Goal: Task Accomplishment & Management: Use online tool/utility

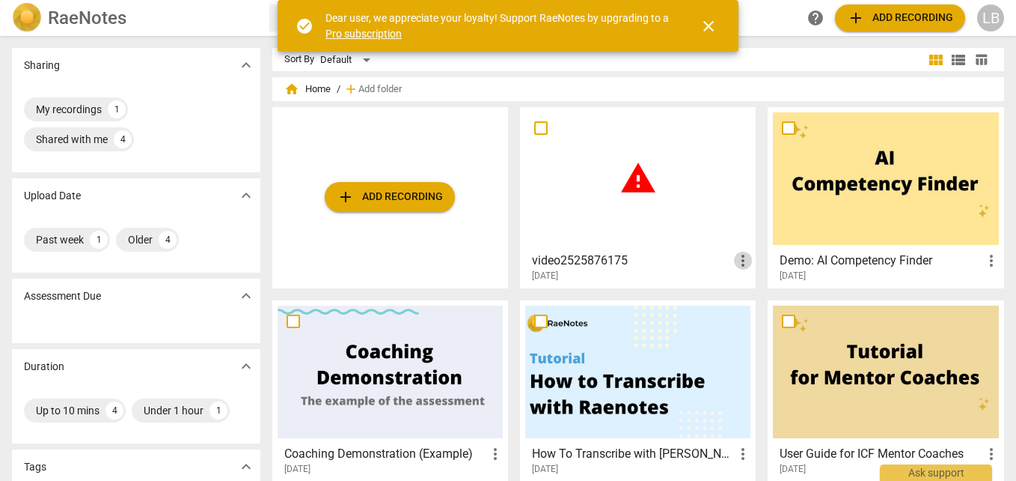
click at [742, 256] on span "more_vert" at bounding box center [743, 260] width 18 height 18
click at [755, 295] on li "Delete" at bounding box center [759, 296] width 57 height 36
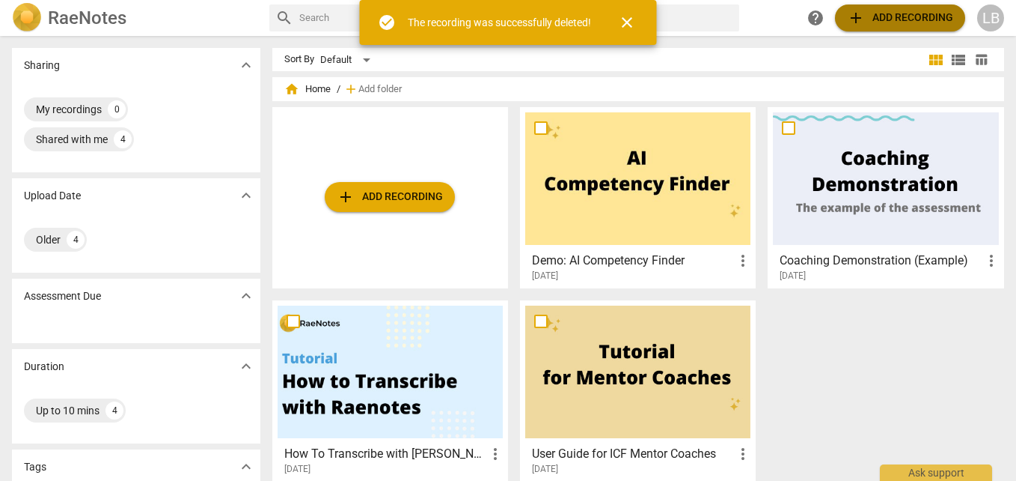
click at [912, 22] on span "add Add recording" at bounding box center [900, 18] width 106 height 18
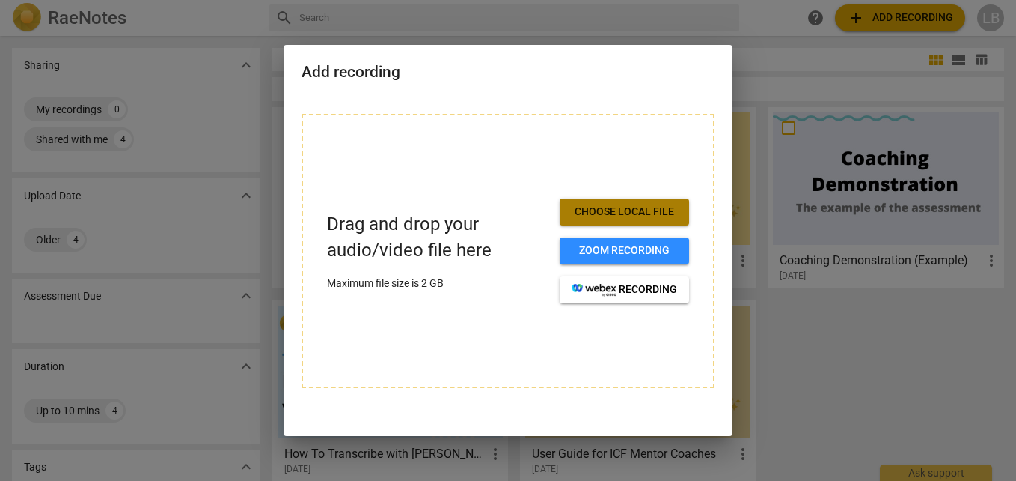
click at [624, 211] on span "Choose local file" at bounding box center [625, 211] width 106 height 15
click at [662, 211] on span "Choose local file" at bounding box center [625, 211] width 106 height 15
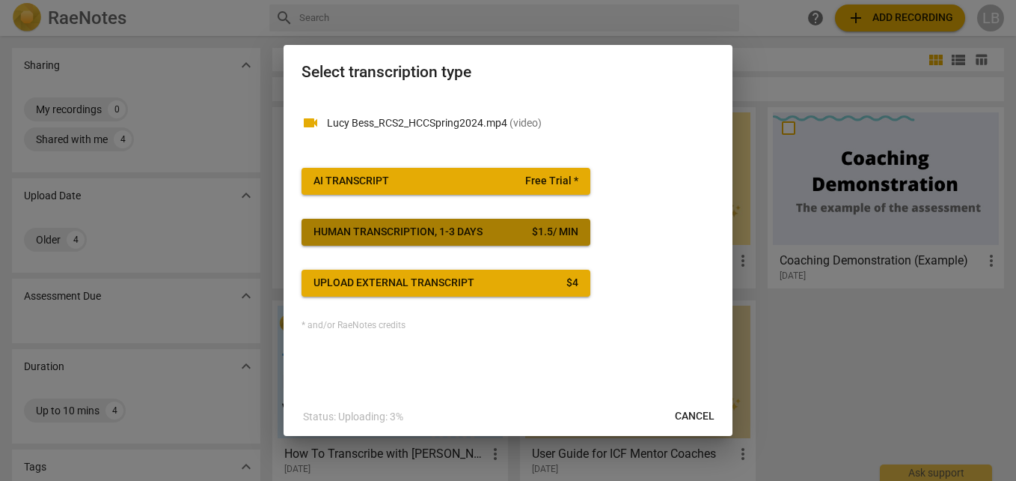
click at [473, 238] on div "Human transcription, 1-3 days" at bounding box center [398, 232] width 169 height 15
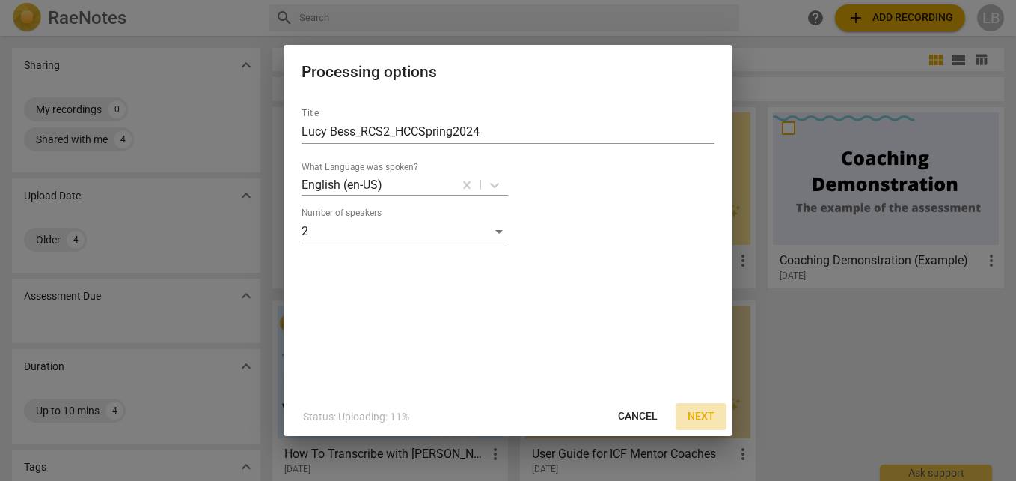
click at [704, 411] on span "Next" at bounding box center [701, 416] width 27 height 15
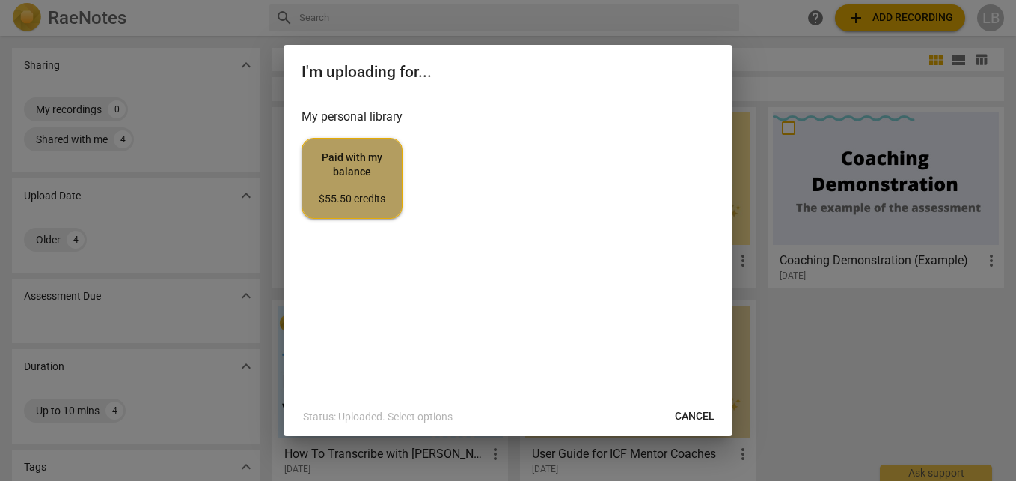
click at [372, 179] on span "Paid with my balance $55.50 credits" at bounding box center [352, 178] width 76 height 56
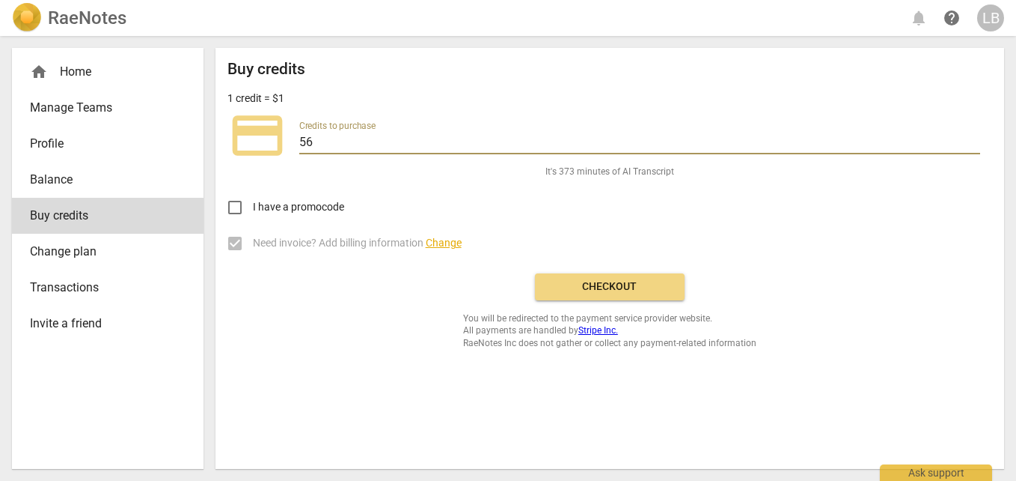
click at [479, 147] on input "56" at bounding box center [639, 143] width 681 height 22
click at [98, 68] on div "home Home" at bounding box center [102, 72] width 144 height 18
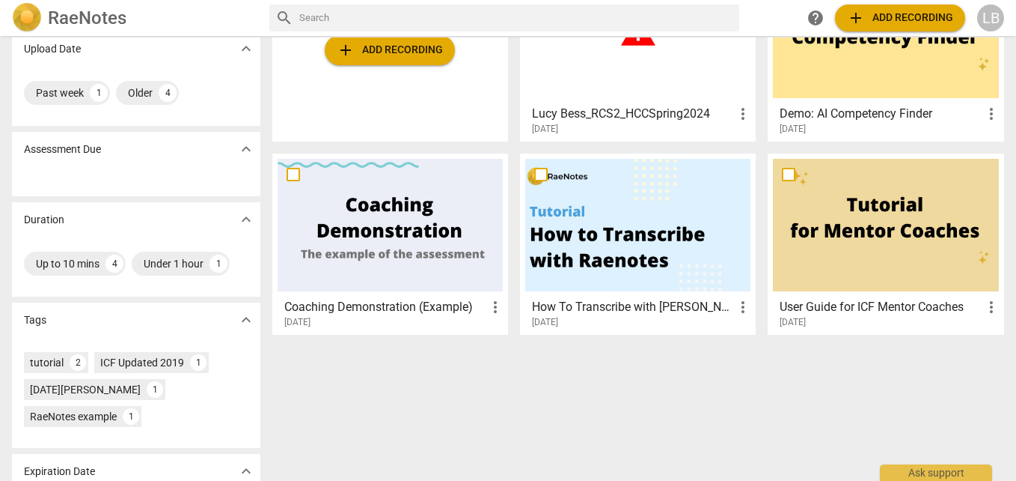
scroll to position [147, 0]
click at [347, 222] on div at bounding box center [390, 224] width 225 height 132
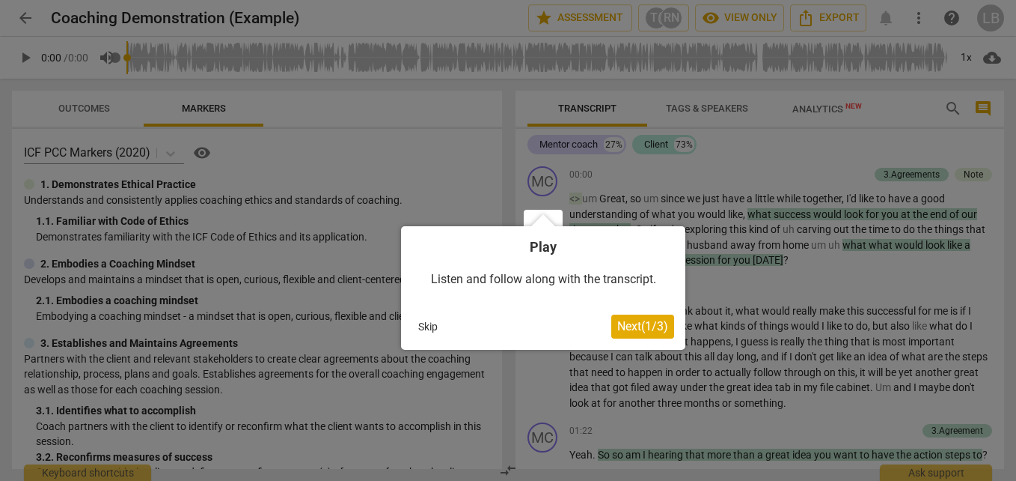
scroll to position [92, 0]
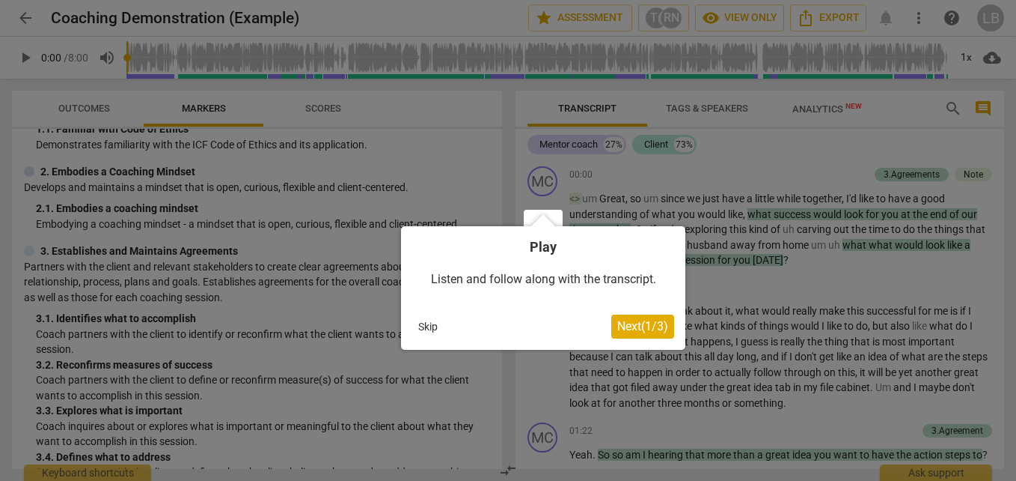
click at [647, 331] on span "Next ( 1 / 3 )" at bounding box center [643, 326] width 51 height 14
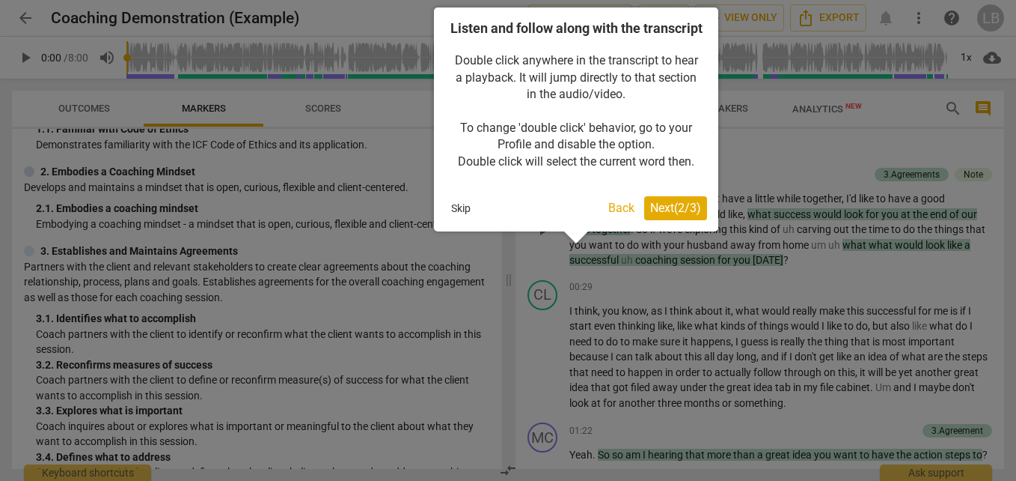
click at [679, 215] on span "Next ( 2 / 3 )" at bounding box center [675, 208] width 51 height 14
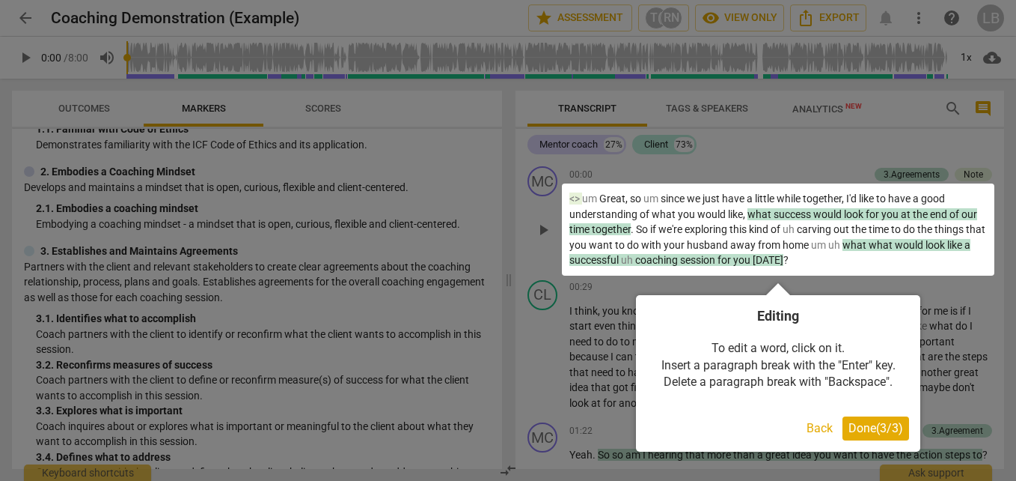
click at [878, 430] on span "Done ( 3 / 3 )" at bounding box center [876, 428] width 55 height 14
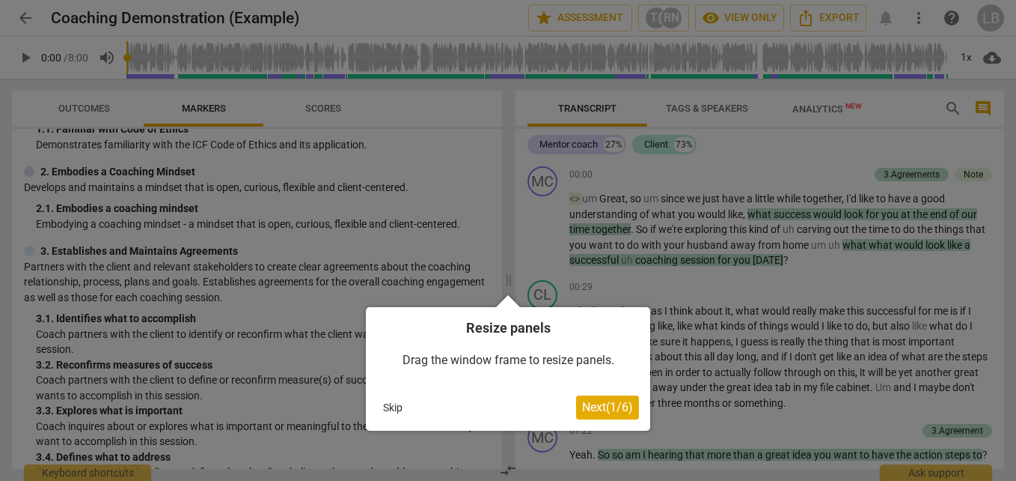
click at [613, 411] on span "Next ( 1 / 6 )" at bounding box center [607, 407] width 51 height 14
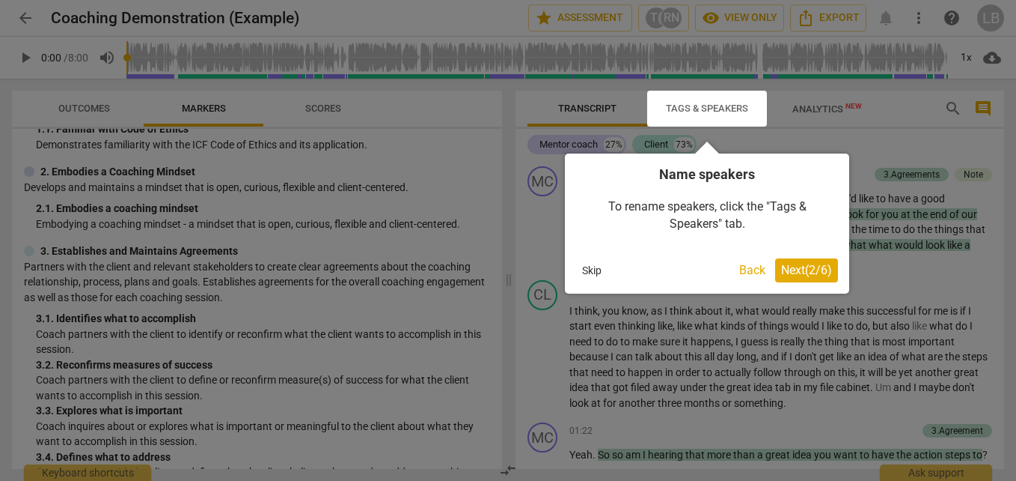
click at [808, 271] on span "Next ( 2 / 6 )" at bounding box center [806, 270] width 51 height 14
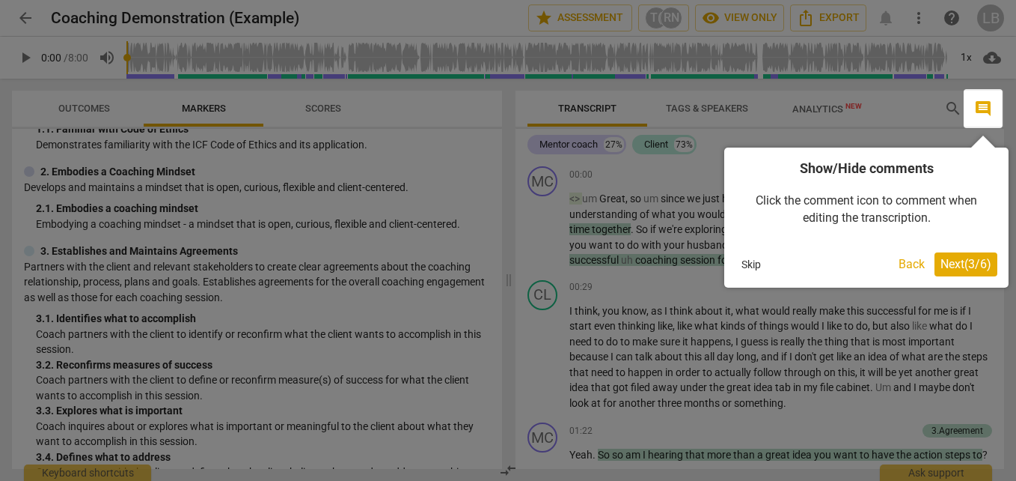
click at [956, 261] on span "Next ( 3 / 6 )" at bounding box center [966, 264] width 51 height 14
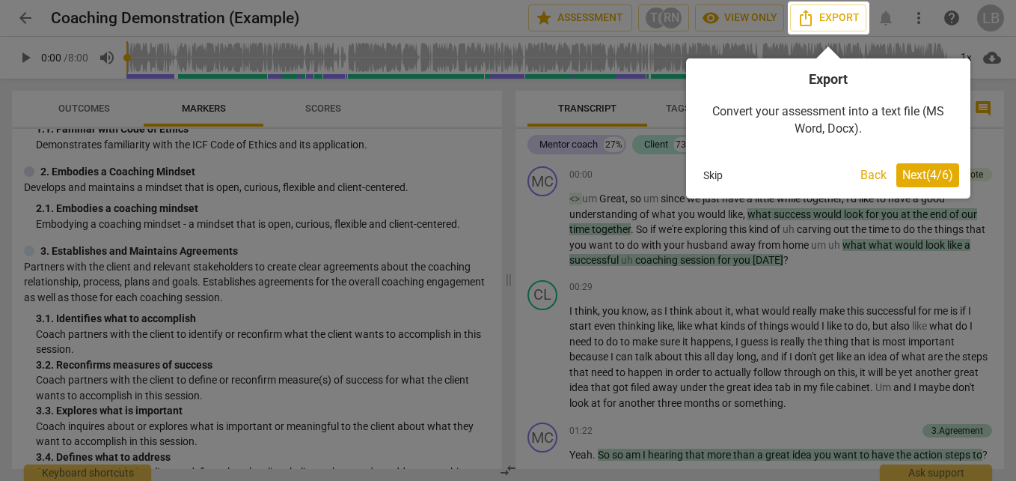
click at [930, 174] on span "Next ( 4 / 6 )" at bounding box center [928, 175] width 51 height 14
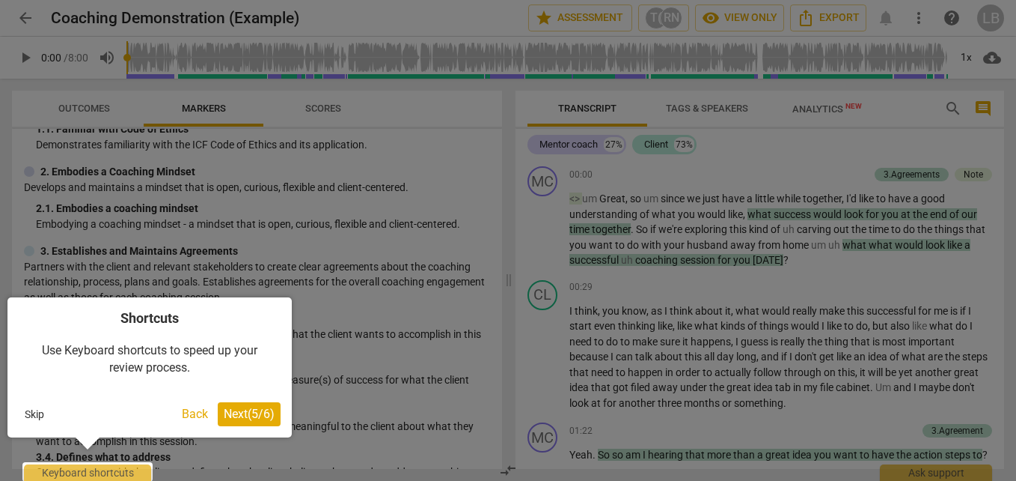
click at [246, 411] on span "Next ( 5 / 6 )" at bounding box center [249, 413] width 51 height 14
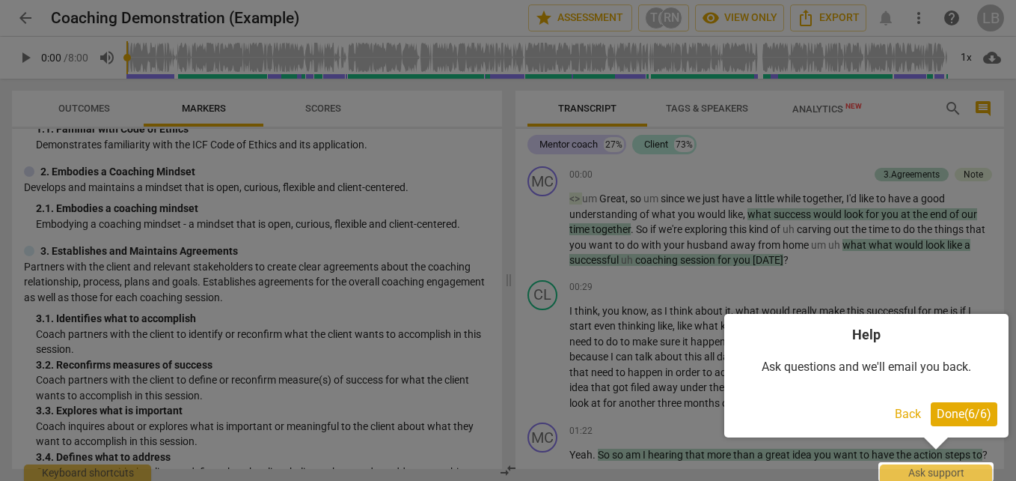
click at [962, 414] on span "Done ( 6 / 6 )" at bounding box center [964, 413] width 55 height 14
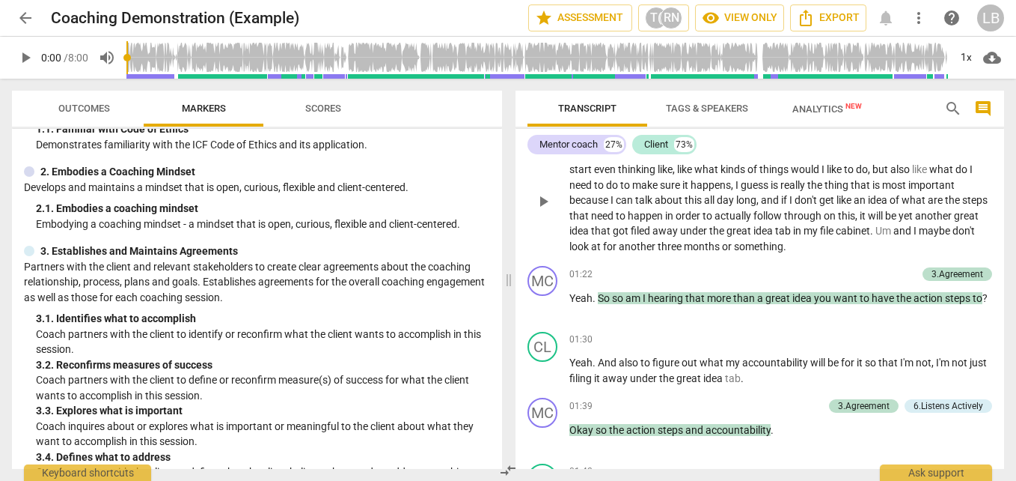
scroll to position [0, 0]
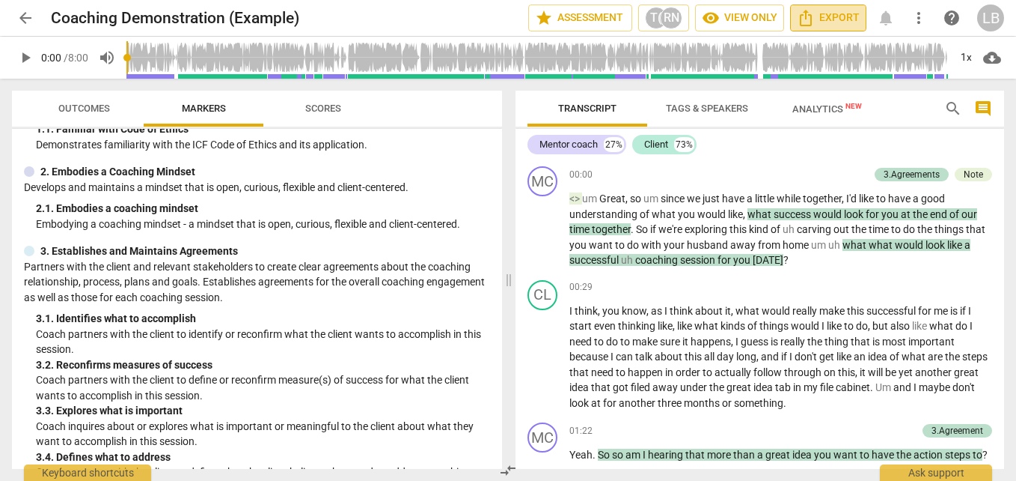
click at [829, 16] on span "Export" at bounding box center [828, 18] width 63 height 18
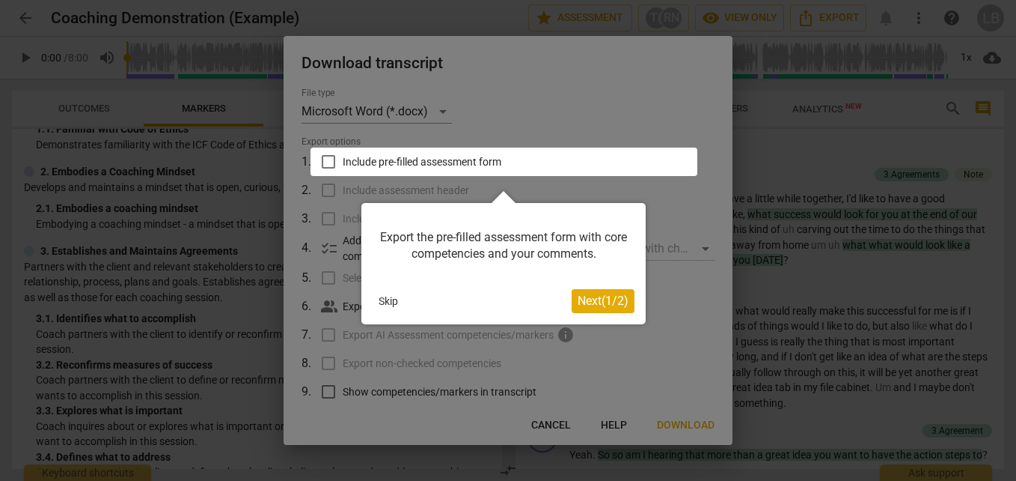
click at [609, 296] on span "Next ( 1 / 2 )" at bounding box center [603, 300] width 51 height 14
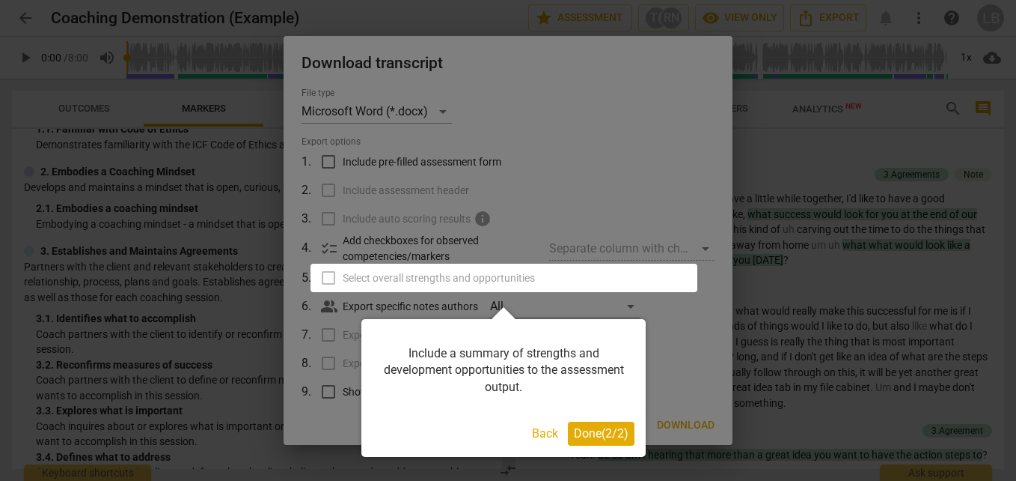
click at [607, 433] on span "Done ( 2 / 2 )" at bounding box center [601, 433] width 55 height 14
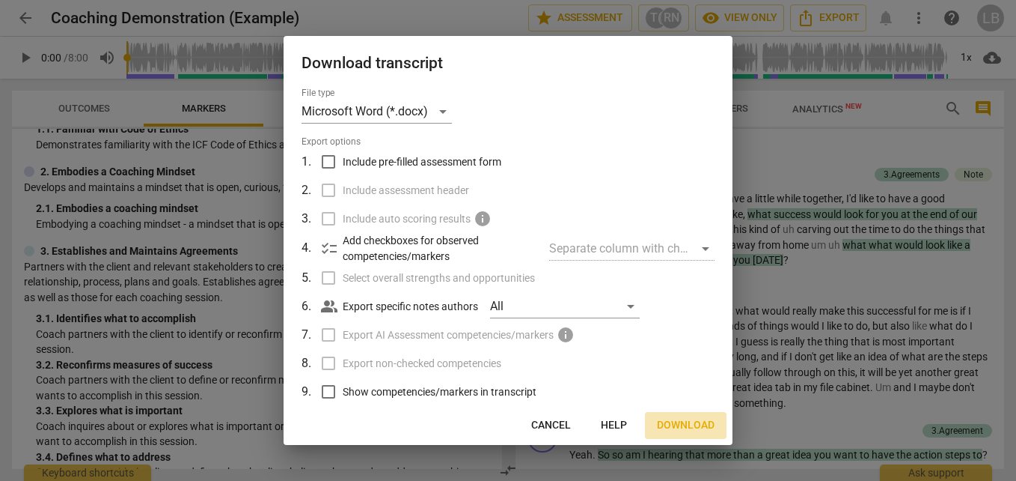
click at [695, 418] on span "Download" at bounding box center [686, 425] width 58 height 15
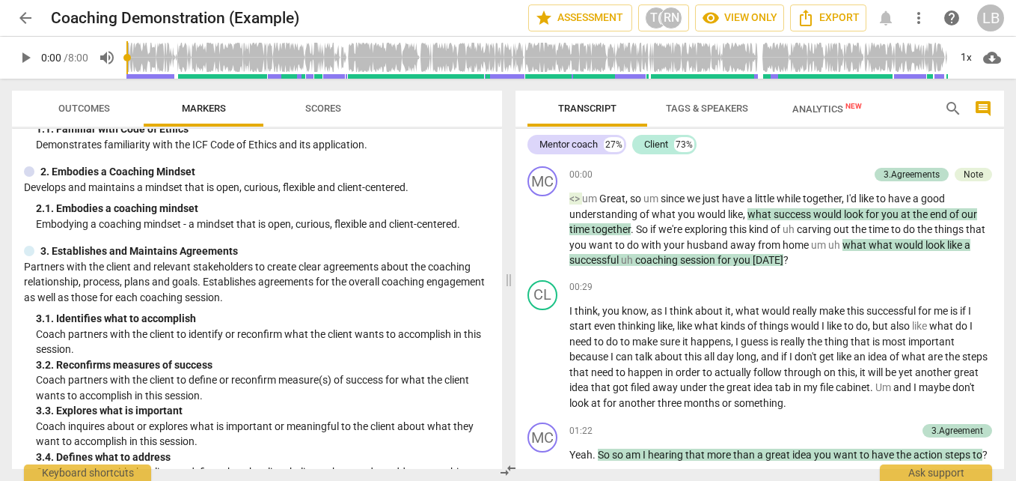
click at [481, 17] on div "Coaching Demonstration (Example)" at bounding box center [284, 18] width 466 height 19
click at [25, 11] on span "arrow_back" at bounding box center [25, 18] width 18 height 18
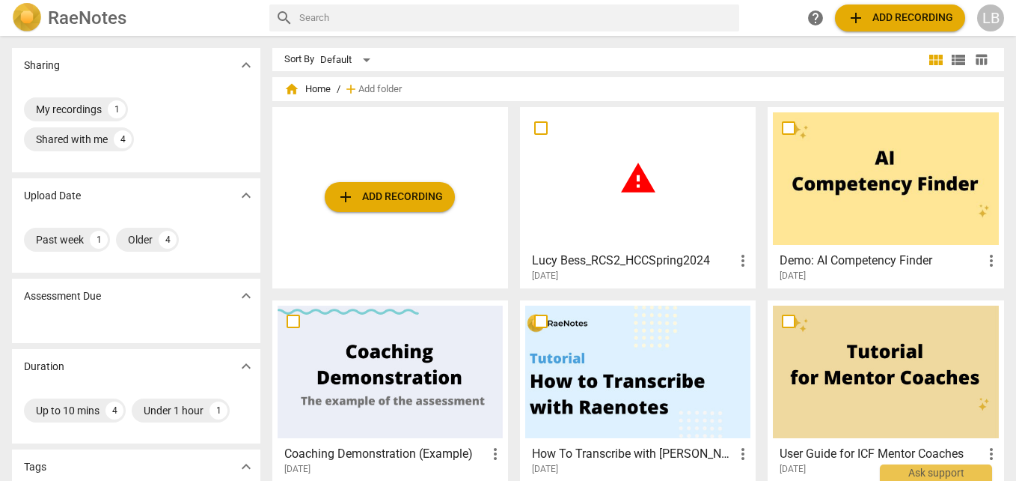
click at [673, 178] on div "warning" at bounding box center [637, 178] width 225 height 132
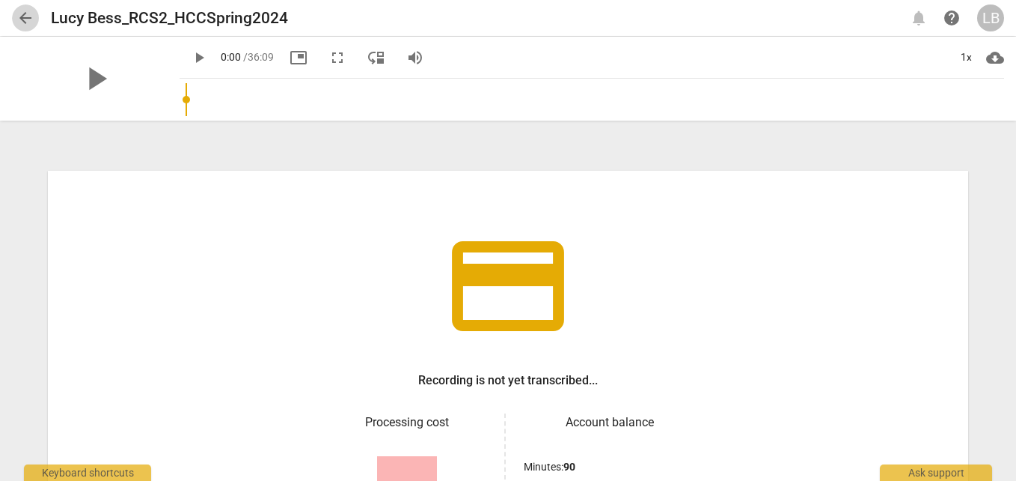
click at [29, 18] on span "arrow_back" at bounding box center [25, 18] width 18 height 18
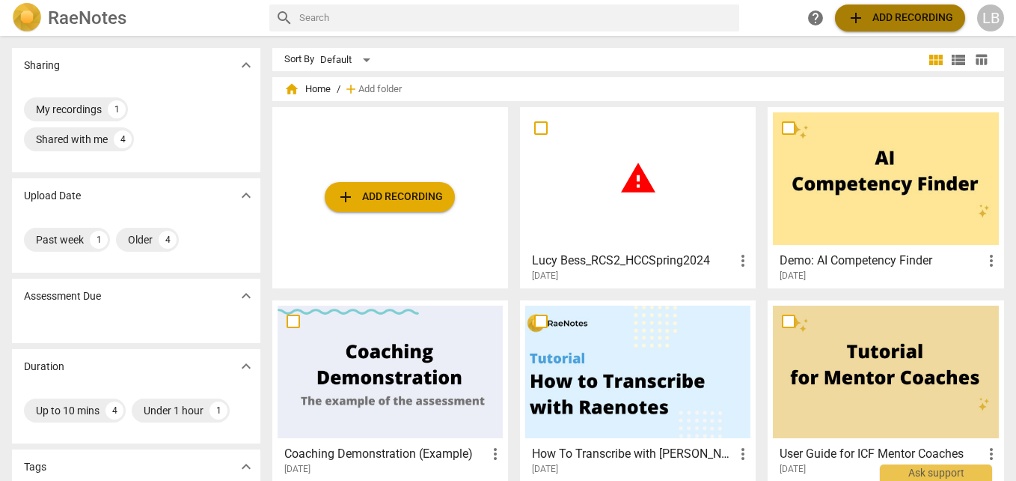
click at [900, 14] on span "add Add recording" at bounding box center [900, 18] width 106 height 18
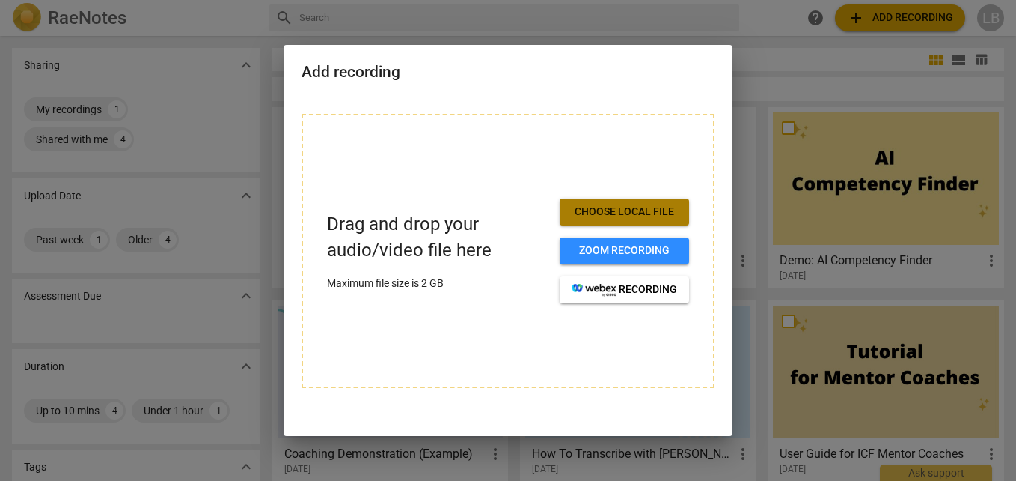
click at [625, 213] on span "Choose local file" at bounding box center [625, 211] width 106 height 15
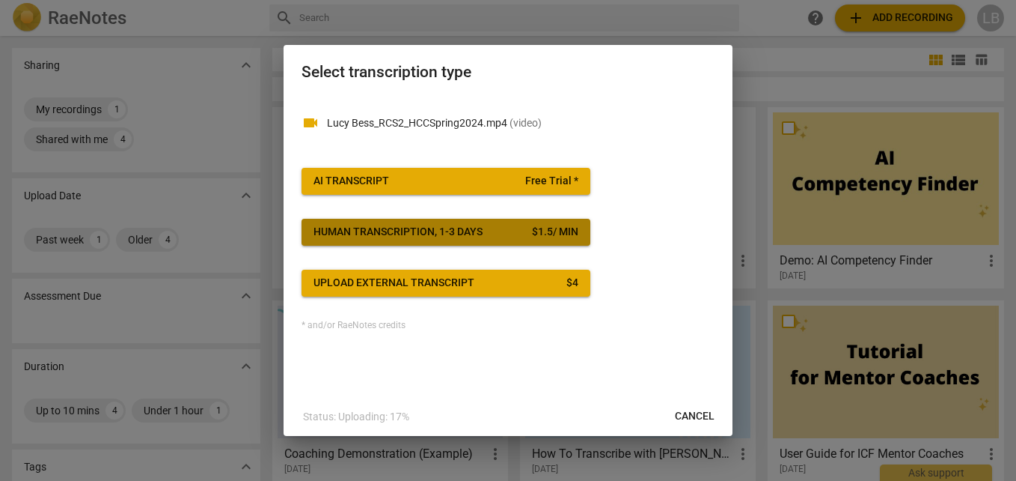
click at [466, 229] on div "Human transcription, 1-3 days" at bounding box center [398, 232] width 169 height 15
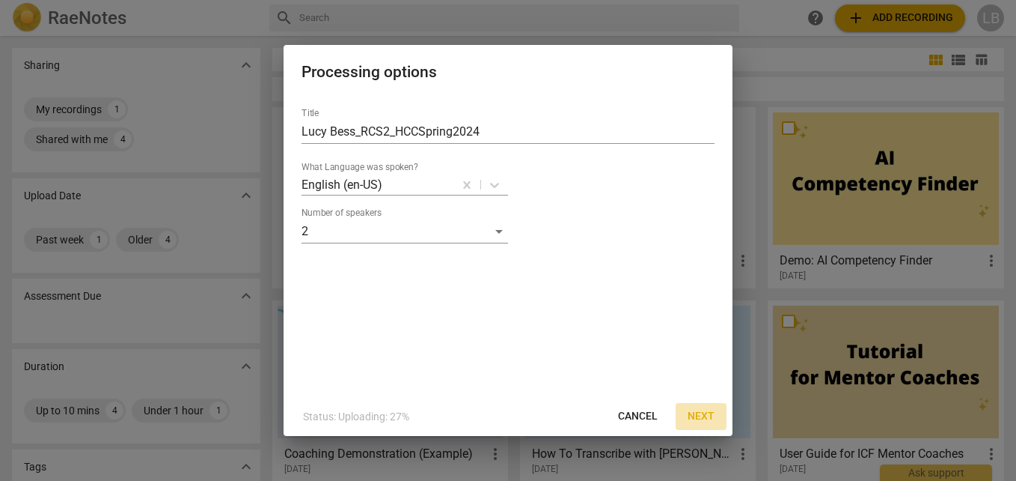
click at [698, 416] on span "Next" at bounding box center [701, 416] width 27 height 15
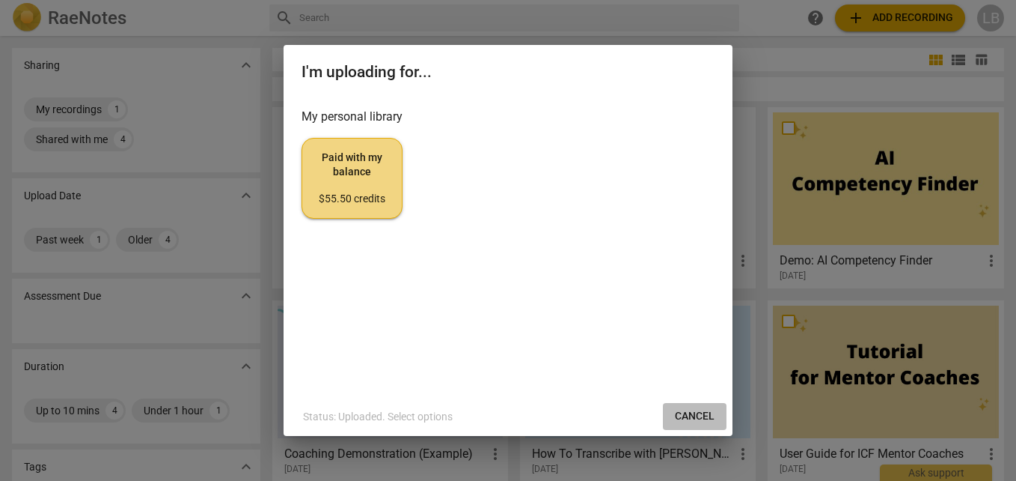
click at [693, 412] on span "Cancel" at bounding box center [695, 416] width 40 height 15
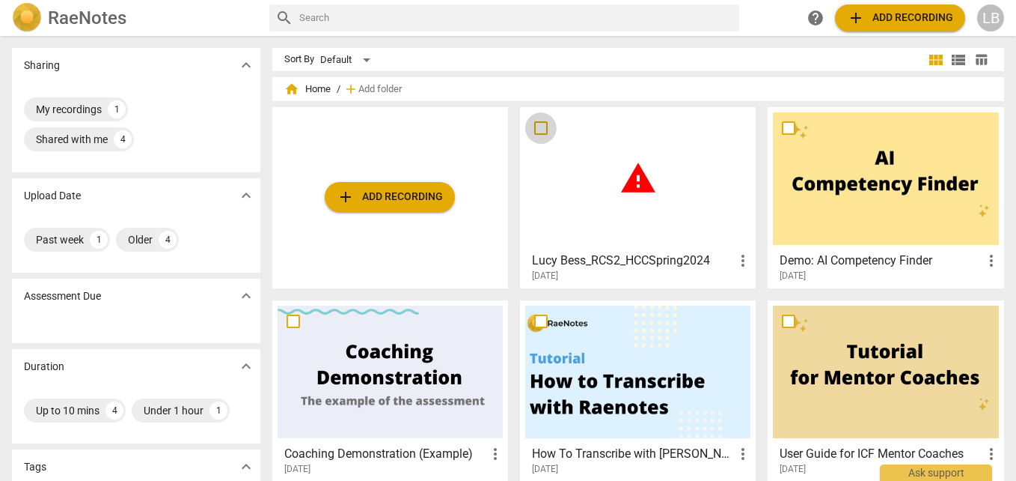
click at [541, 126] on input "checkbox" at bounding box center [540, 128] width 31 height 18
checkbox input "false"
click at [963, 84] on span "Delete" at bounding box center [963, 89] width 31 height 13
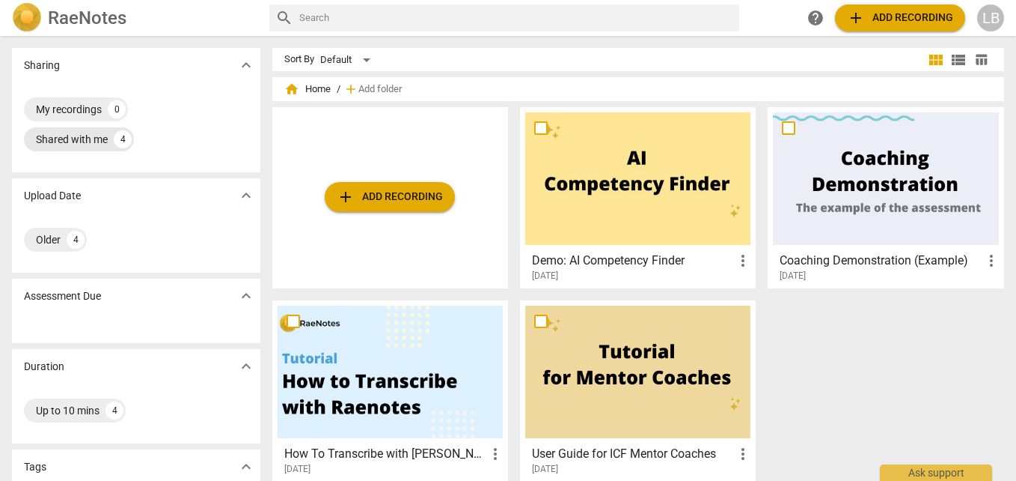
click at [116, 143] on div "4" at bounding box center [123, 139] width 18 height 18
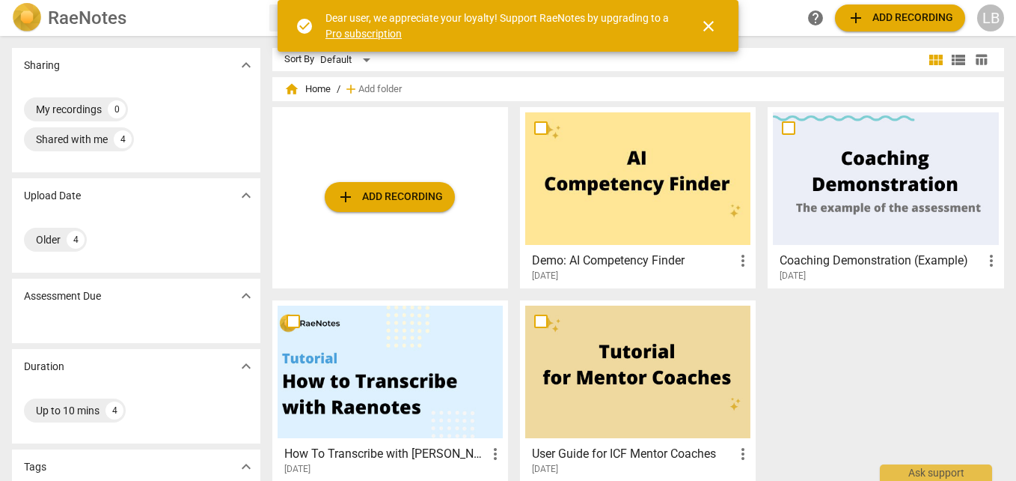
click at [916, 13] on span "add Add recording" at bounding box center [900, 18] width 106 height 18
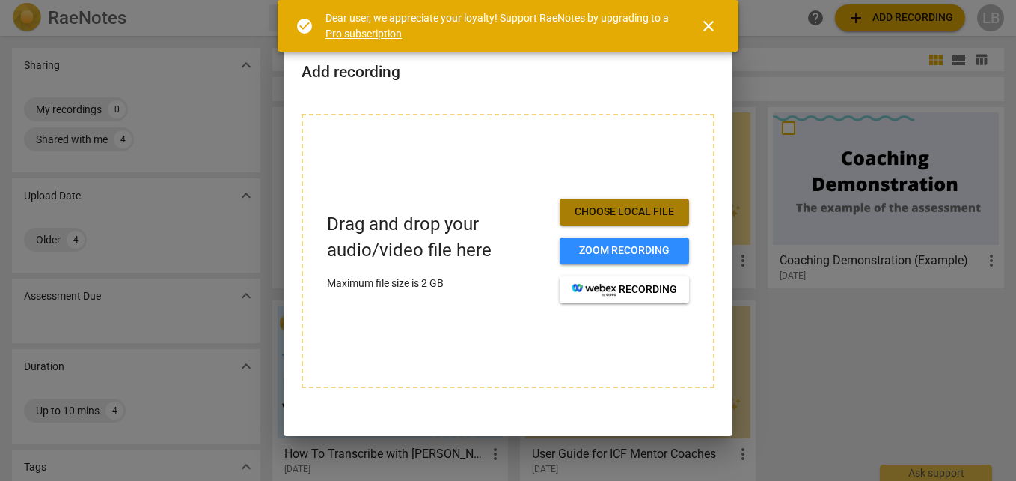
click at [660, 210] on span "Choose local file" at bounding box center [625, 211] width 106 height 15
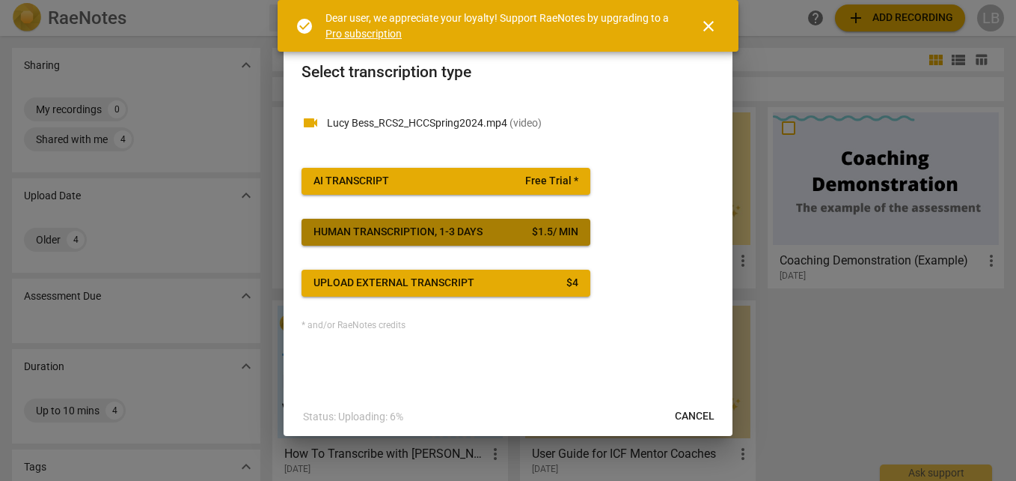
click at [503, 228] on span "Human transcription, 1-3 days $ 1.5 / min" at bounding box center [446, 232] width 265 height 15
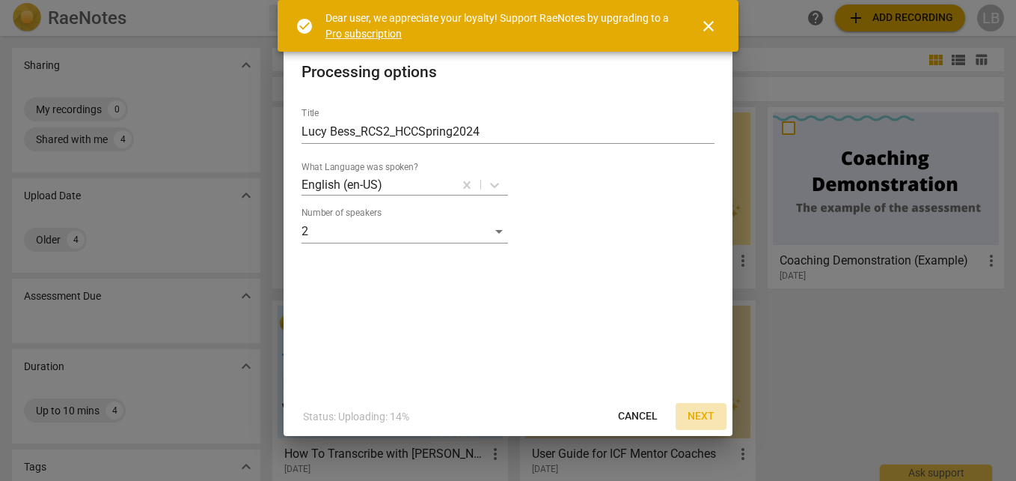
click at [707, 414] on span "Next" at bounding box center [701, 416] width 27 height 15
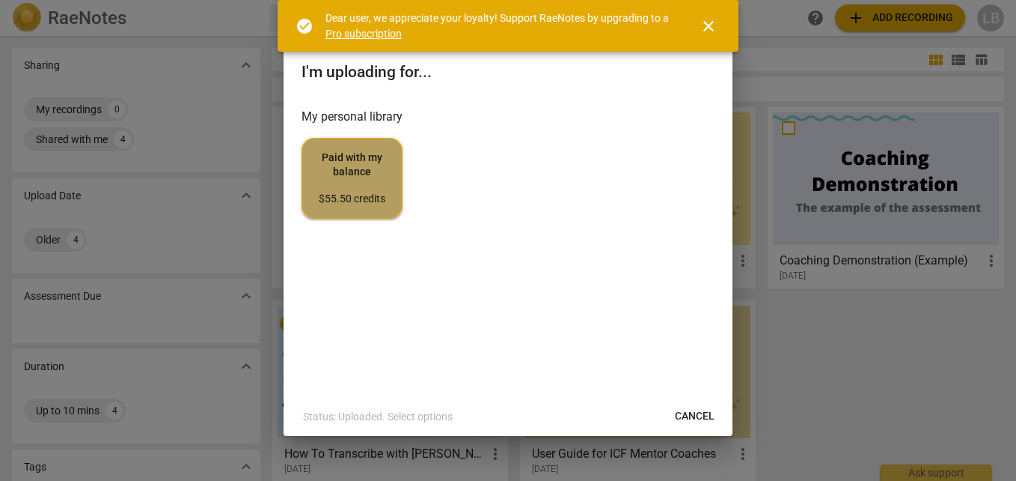
click at [353, 195] on div "$55.50 credits" at bounding box center [352, 199] width 76 height 15
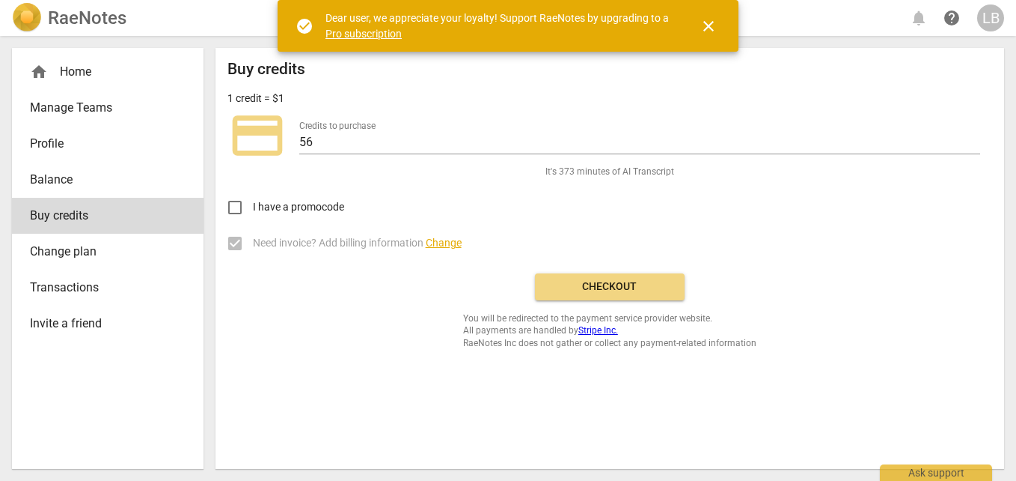
click at [705, 22] on span "close" at bounding box center [709, 26] width 18 height 18
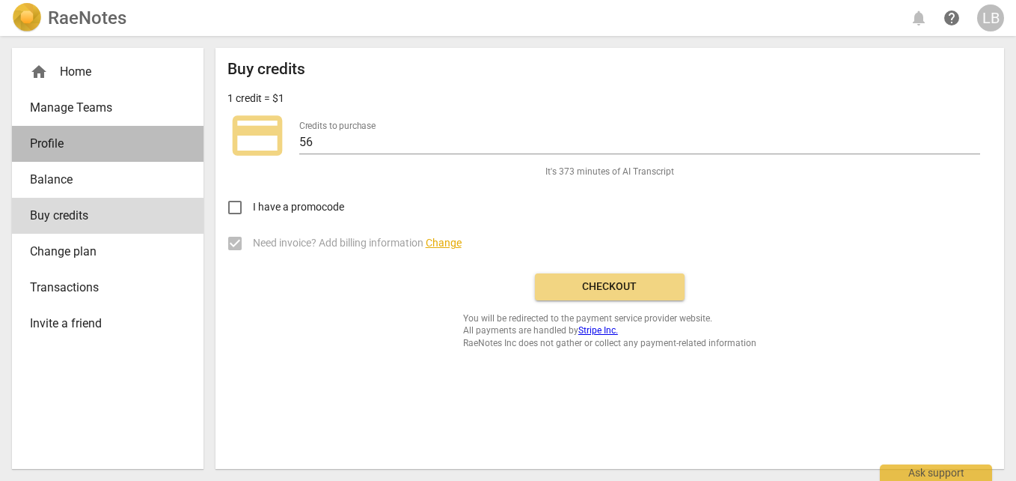
click at [99, 142] on span "Profile" at bounding box center [102, 144] width 144 height 18
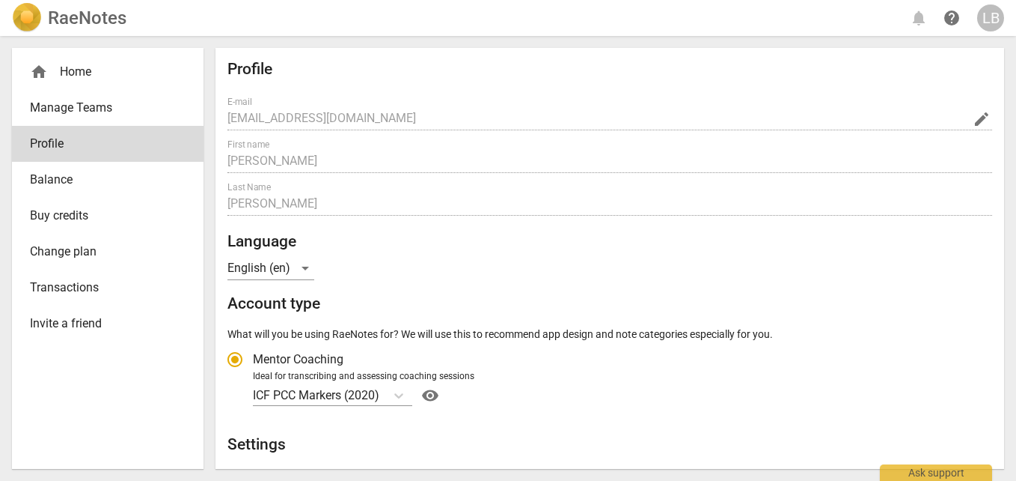
radio input "false"
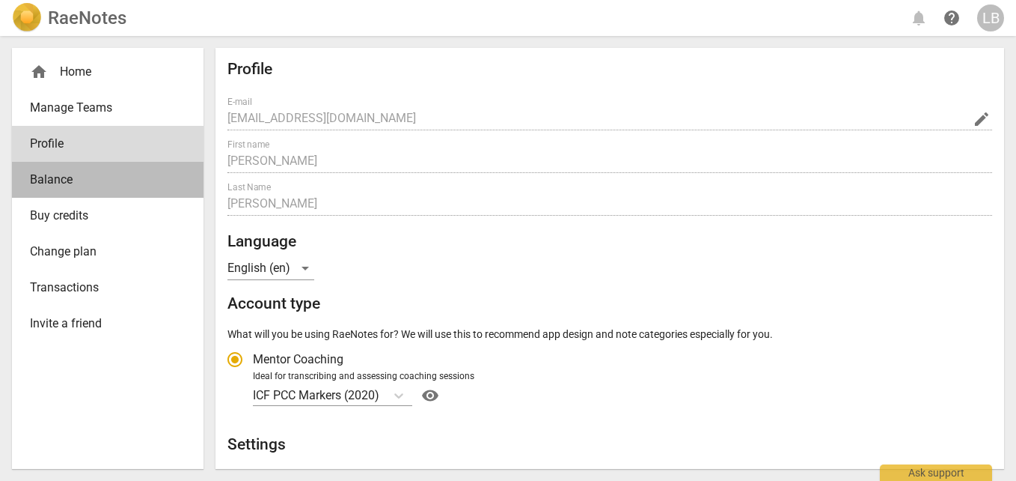
click at [127, 172] on span "Balance" at bounding box center [102, 180] width 144 height 18
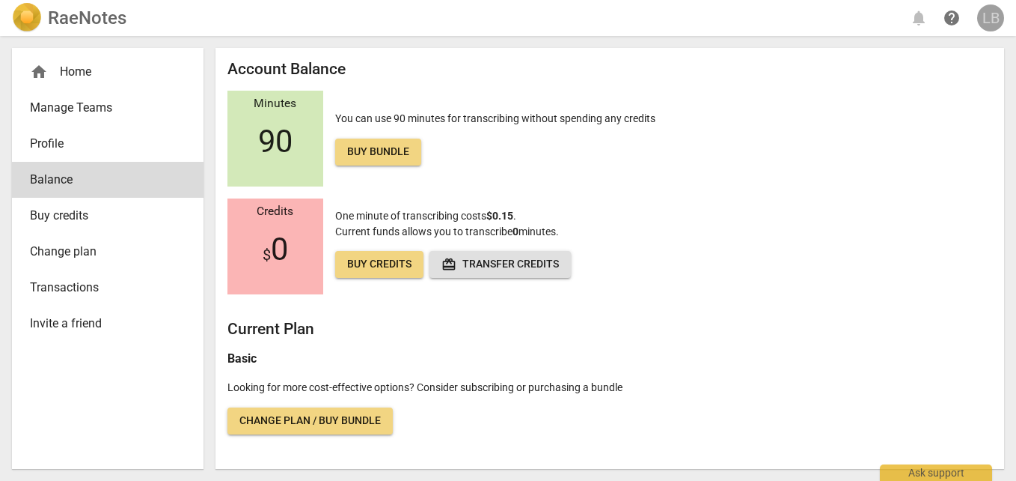
click at [995, 14] on div "LB" at bounding box center [991, 17] width 27 height 27
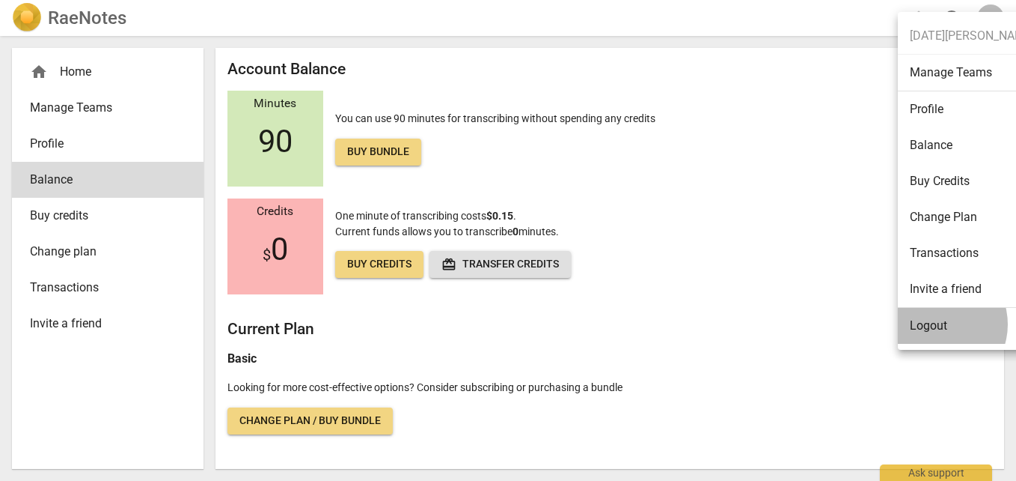
click at [936, 324] on li "Logout" at bounding box center [972, 326] width 149 height 36
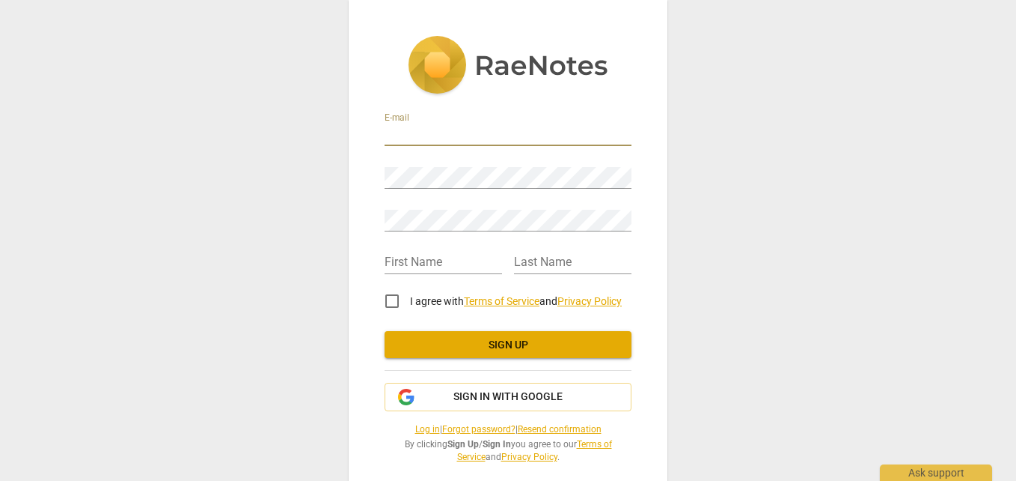
click at [554, 132] on input "email" at bounding box center [508, 135] width 247 height 22
type input "[EMAIL_ADDRESS][DOMAIN_NAME]"
type input "[PERSON_NAME]"
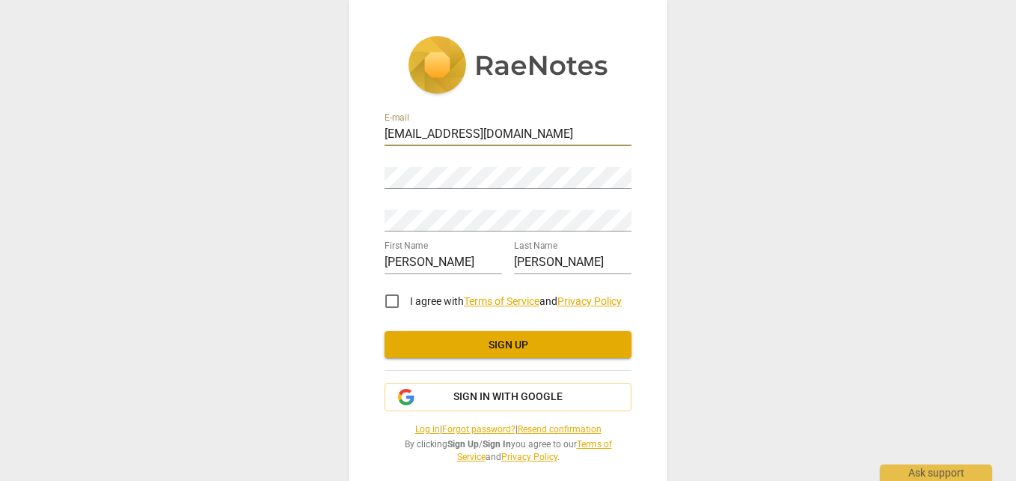
click at [544, 136] on input "[EMAIL_ADDRESS][DOMAIN_NAME]" at bounding box center [508, 135] width 247 height 22
click at [485, 132] on input "[EMAIL_ADDRESS][DOMAIN_NAME]" at bounding box center [508, 135] width 247 height 22
drag, startPoint x: 554, startPoint y: 135, endPoint x: 369, endPoint y: 142, distance: 185.0
click at [369, 142] on div "E-mail [EMAIL_ADDRESS][DOMAIN_NAME] Password Retype Password First Name [PERSON…" at bounding box center [508, 249] width 319 height 499
type input "[EMAIL_ADDRESS][DOMAIN_NAME]"
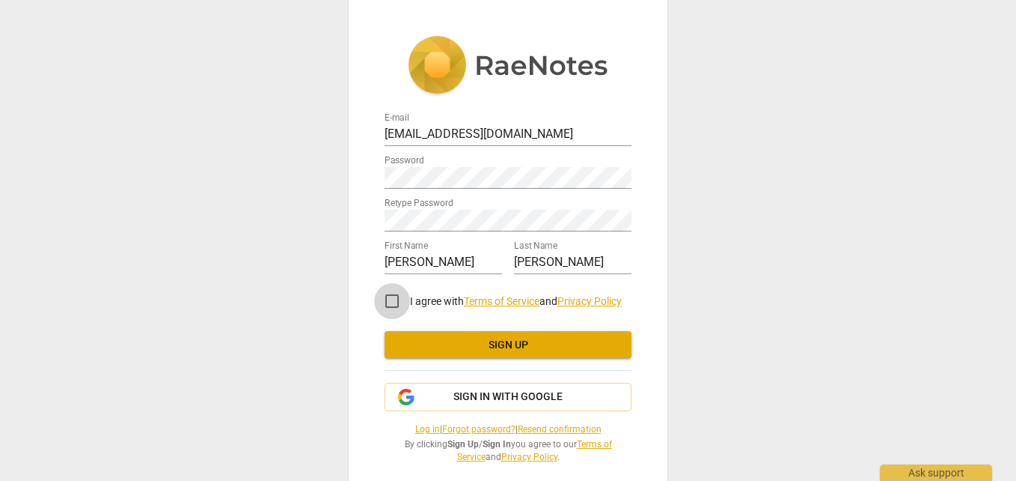
click at [392, 299] on input "I agree with Terms of Service and Privacy Policy" at bounding box center [392, 301] width 36 height 36
checkbox input "true"
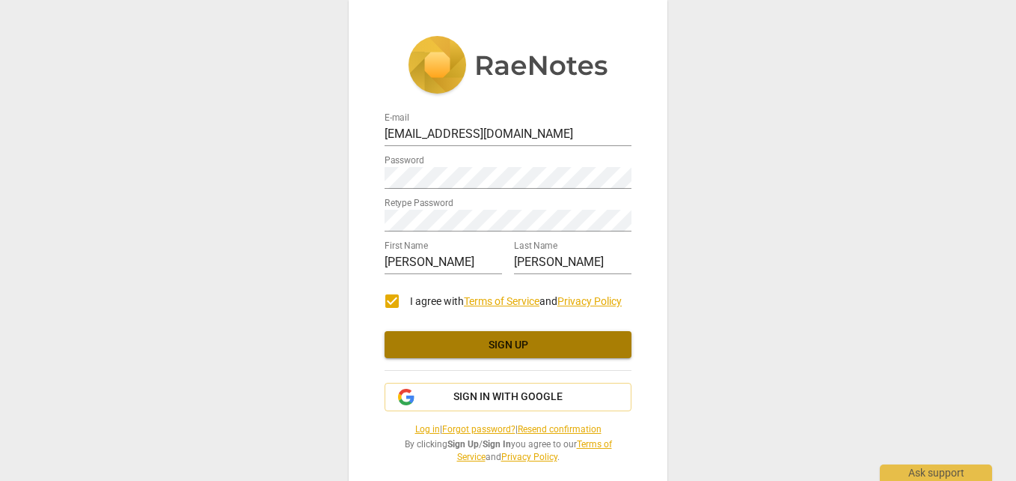
click at [525, 348] on span "Sign up" at bounding box center [508, 345] width 223 height 15
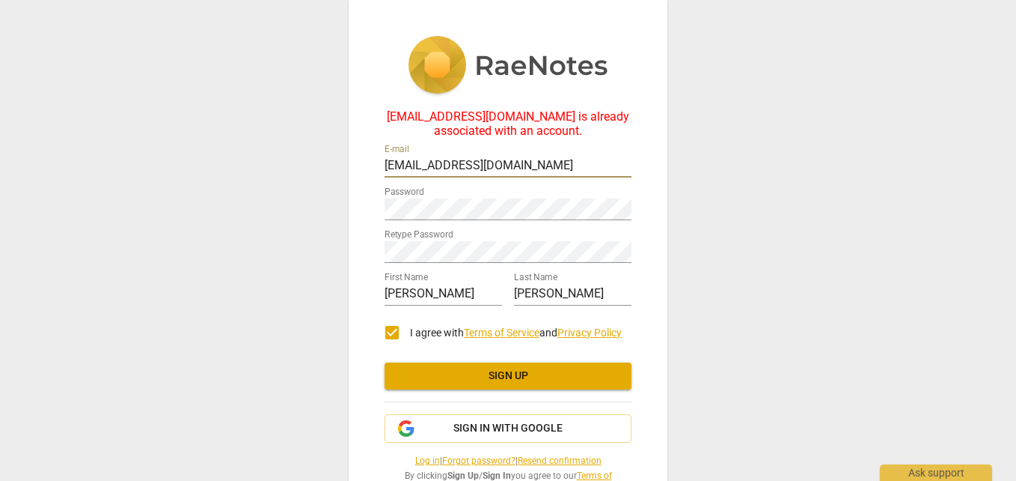
drag, startPoint x: 436, startPoint y: 166, endPoint x: 325, endPoint y: 180, distance: 112.3
click at [325, 180] on div "[EMAIL_ADDRESS][DOMAIN_NAME] is already associated with an account. E-mail [EMA…" at bounding box center [508, 240] width 1016 height 481
type input "[EMAIL_ADDRESS][DOMAIN_NAME]"
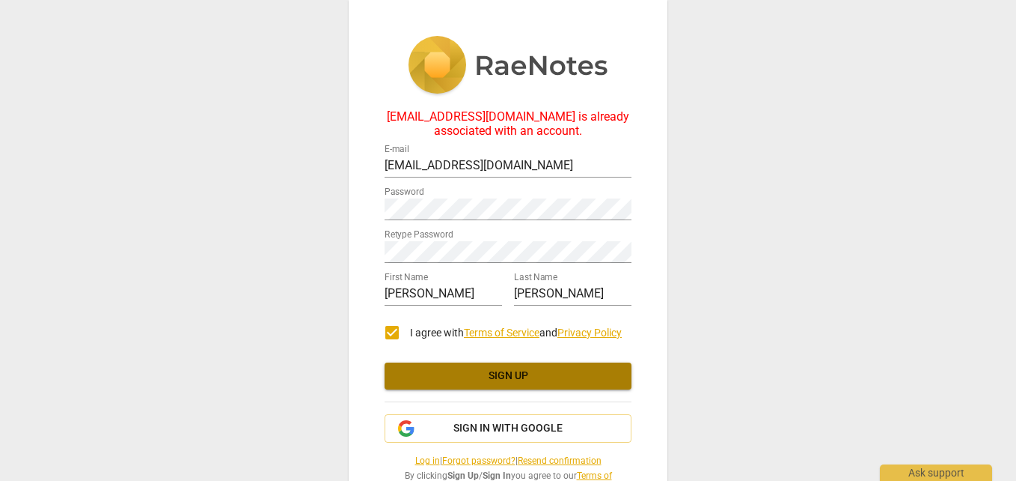
click at [515, 373] on span "Sign up" at bounding box center [508, 375] width 223 height 15
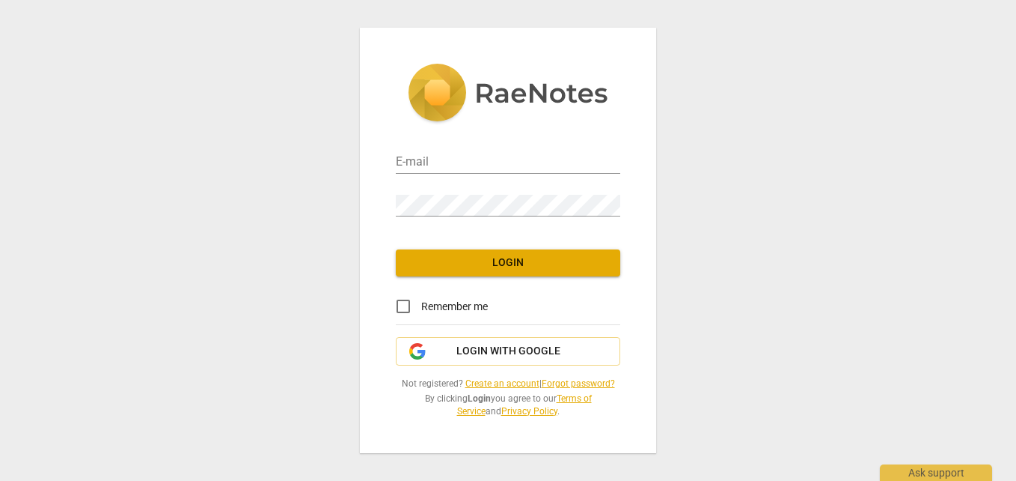
type input "[EMAIL_ADDRESS][DOMAIN_NAME]"
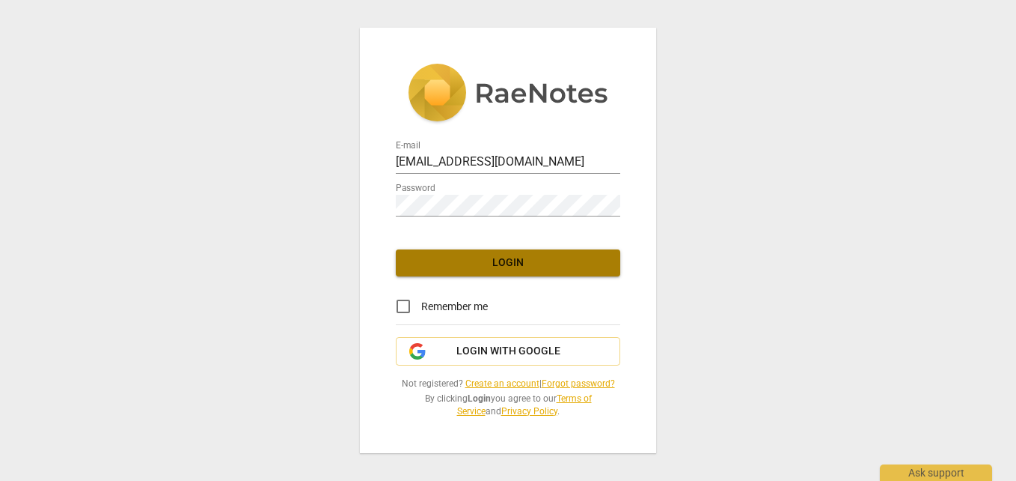
click at [540, 254] on button "Login" at bounding box center [508, 262] width 225 height 27
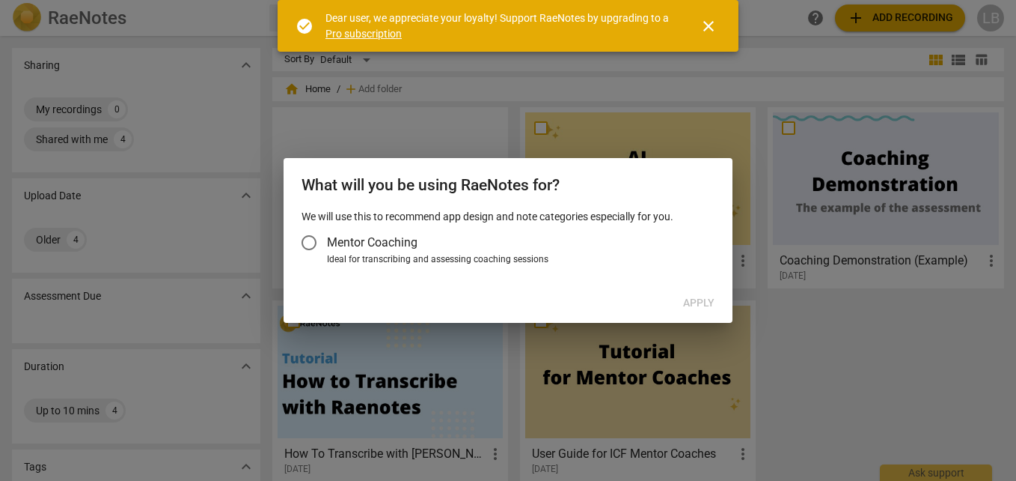
click at [410, 246] on span "Mentor Coaching" at bounding box center [372, 242] width 91 height 17
click at [327, 246] on input "Mentor Coaching" at bounding box center [309, 243] width 36 height 36
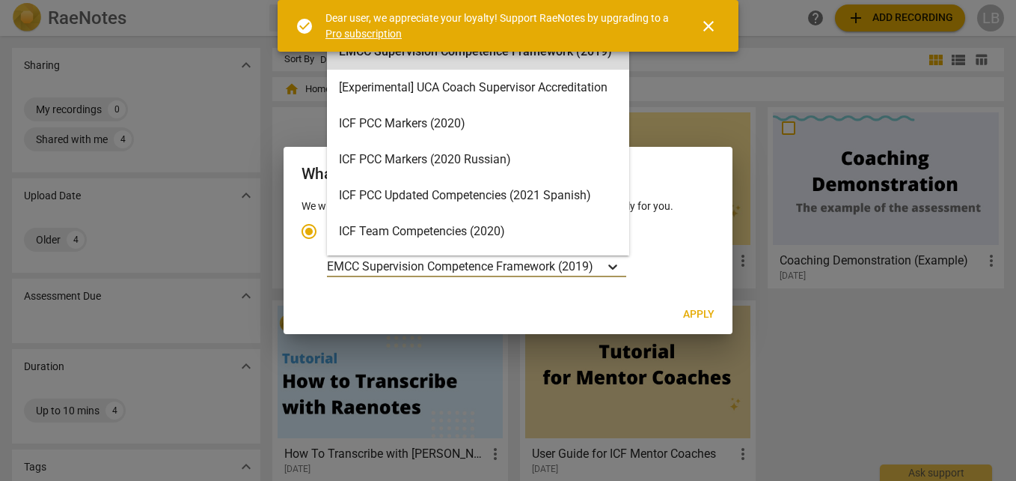
click at [603, 264] on div "Account type" at bounding box center [613, 266] width 27 height 22
click at [0, 0] on input "Ideal for transcribing and assessing coaching sessions 15 results available. Us…" at bounding box center [0, 0] width 0 height 0
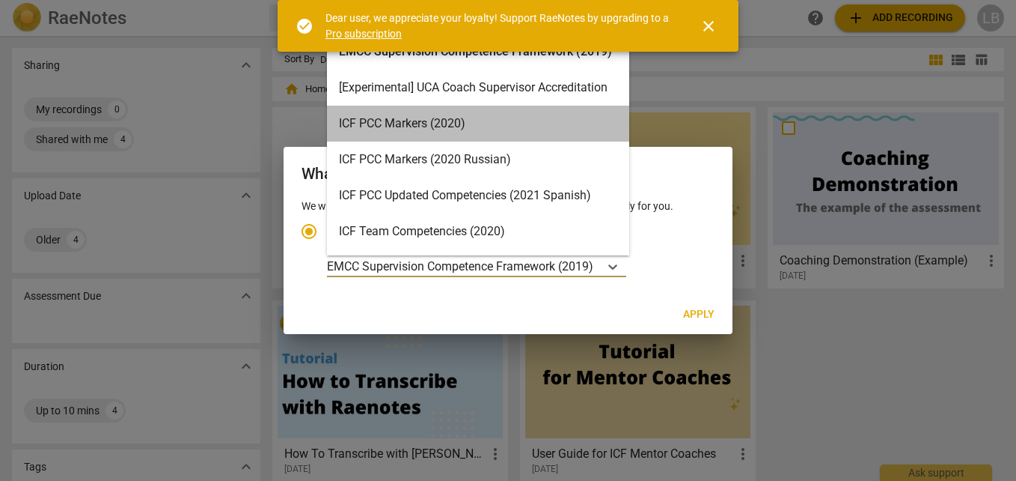
click at [566, 124] on div "ICF PCC Markers (2020)" at bounding box center [478, 124] width 302 height 36
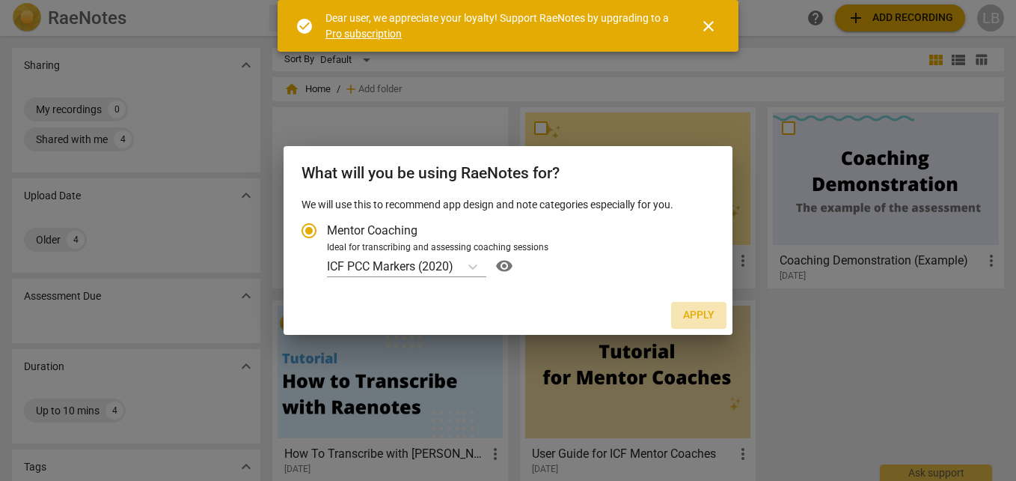
click at [705, 317] on span "Apply" at bounding box center [698, 315] width 31 height 15
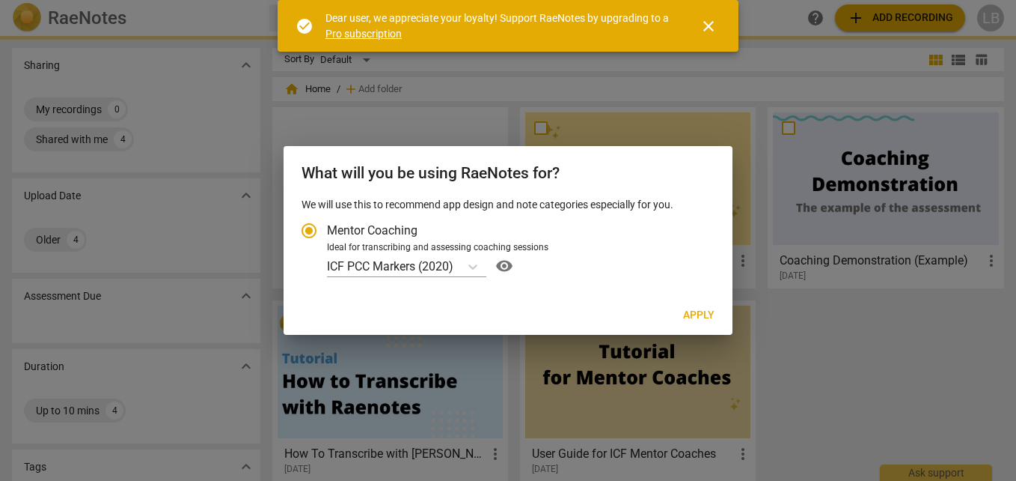
radio input "false"
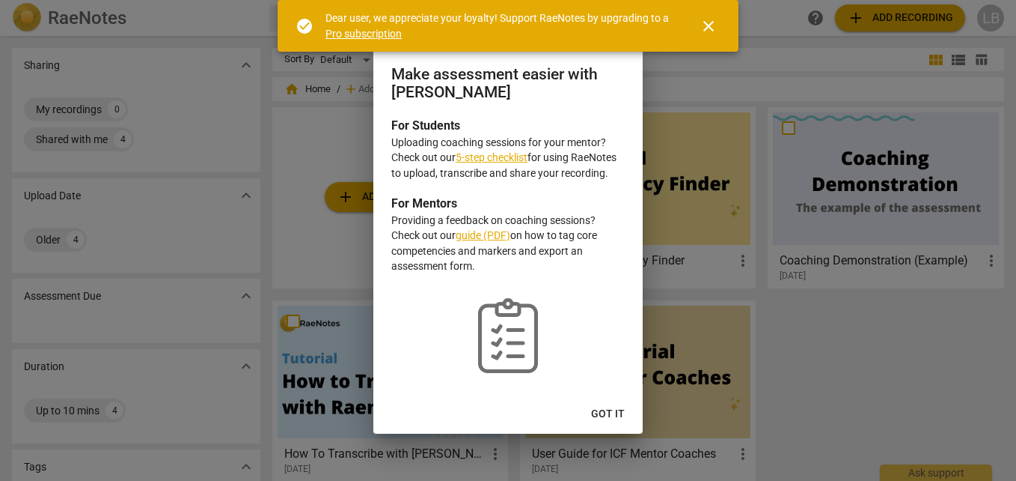
click at [609, 410] on span "Got it" at bounding box center [608, 413] width 34 height 15
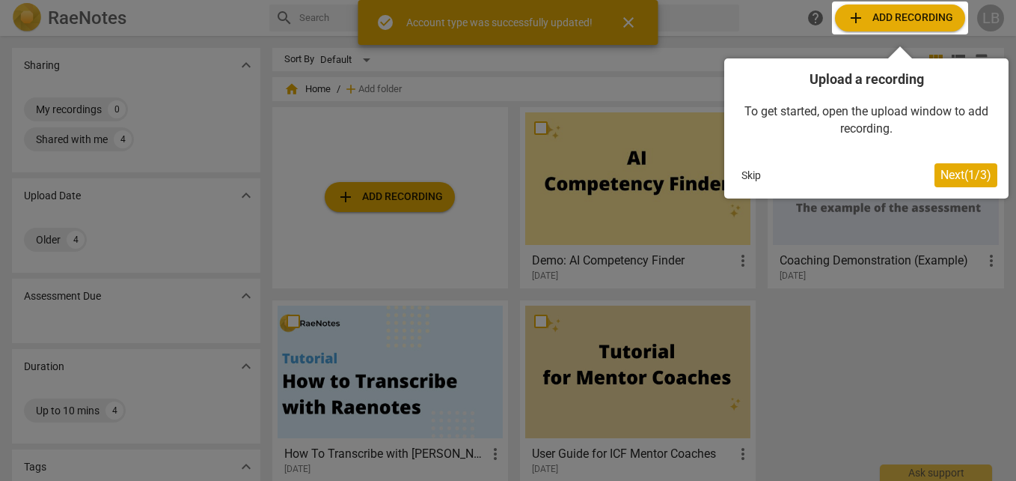
click at [889, 16] on div at bounding box center [900, 17] width 136 height 33
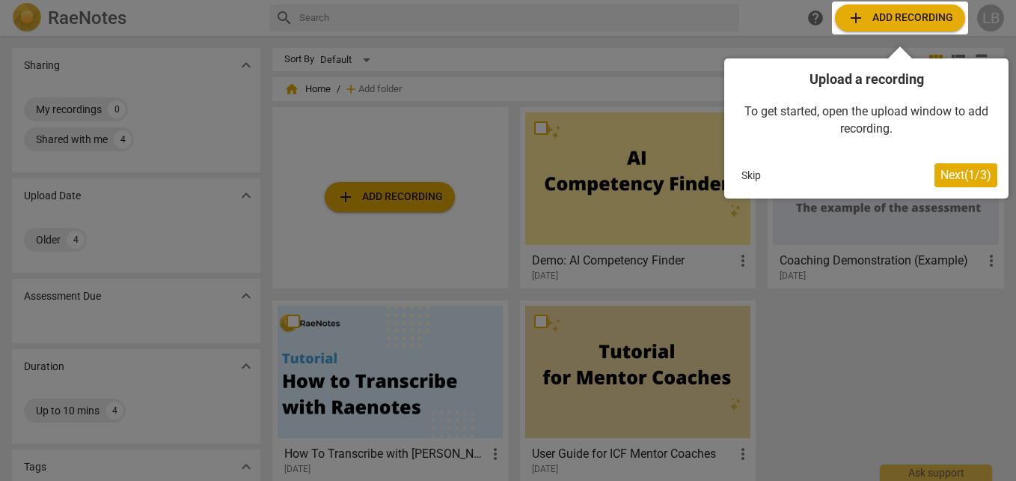
click at [959, 168] on span "Next ( 1 / 3 )" at bounding box center [966, 175] width 51 height 14
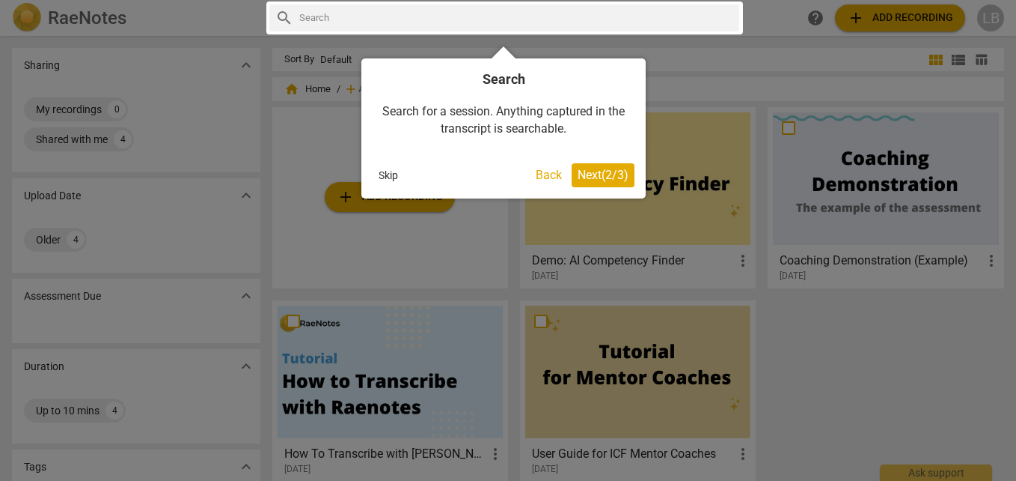
click at [612, 171] on span "Next ( 2 / 3 )" at bounding box center [603, 175] width 51 height 14
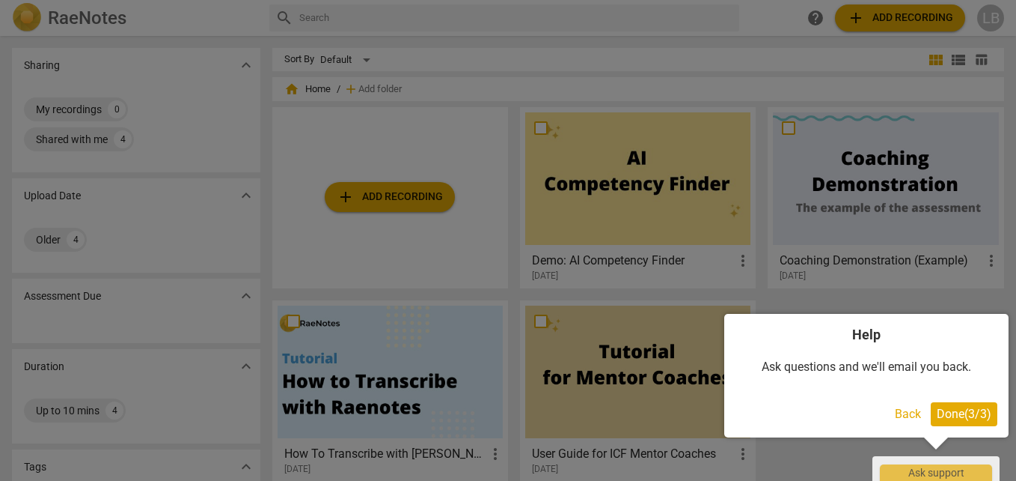
click at [973, 417] on span "Done ( 3 / 3 )" at bounding box center [964, 413] width 55 height 14
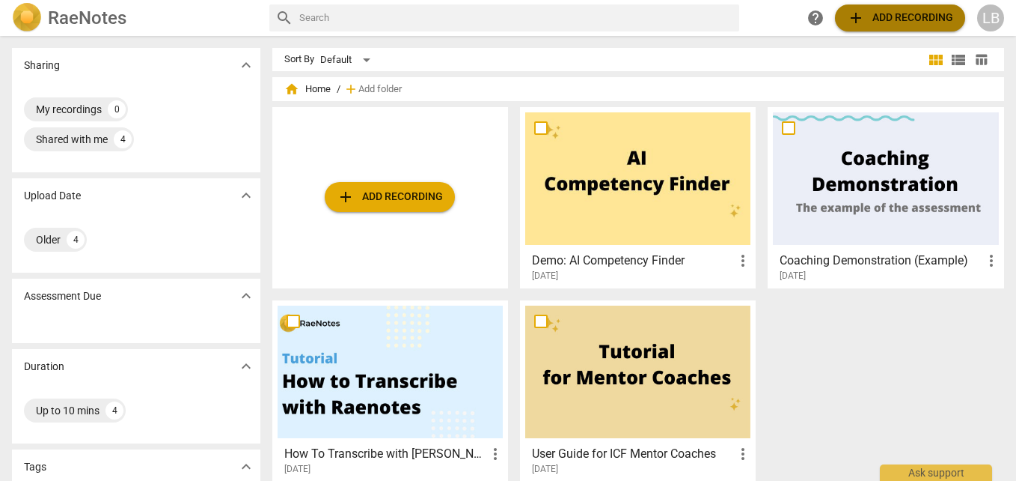
click at [896, 16] on span "add Add recording" at bounding box center [900, 18] width 106 height 18
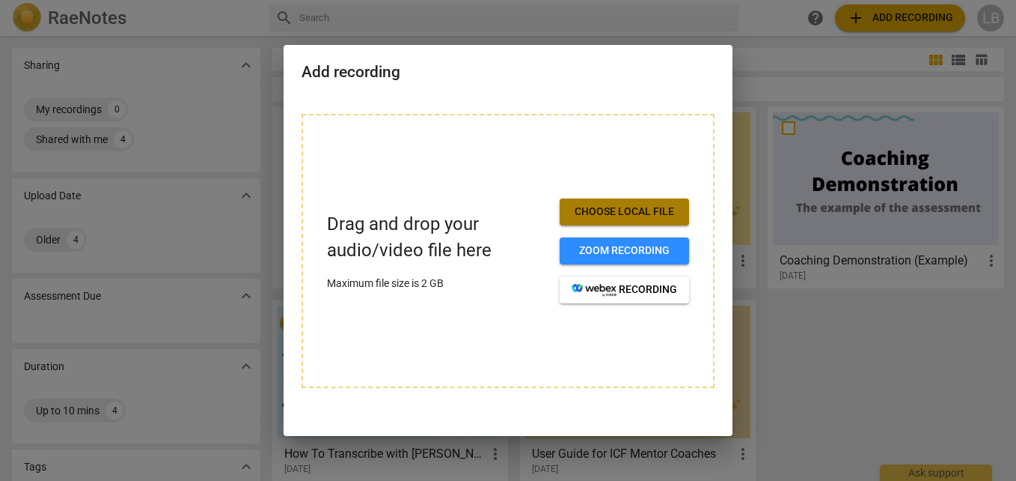
click at [618, 207] on span "Choose local file" at bounding box center [625, 211] width 106 height 15
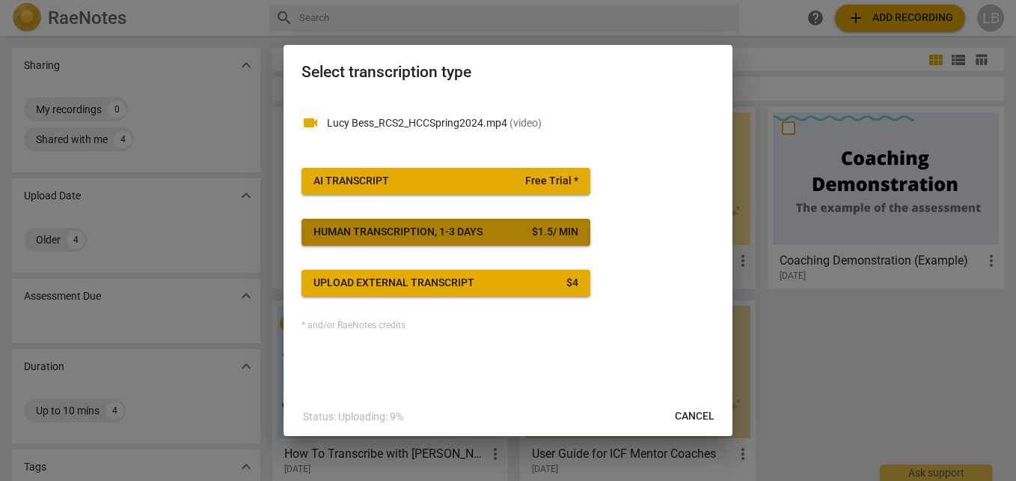
click at [428, 225] on div "Human transcription, 1-3 days" at bounding box center [398, 232] width 169 height 15
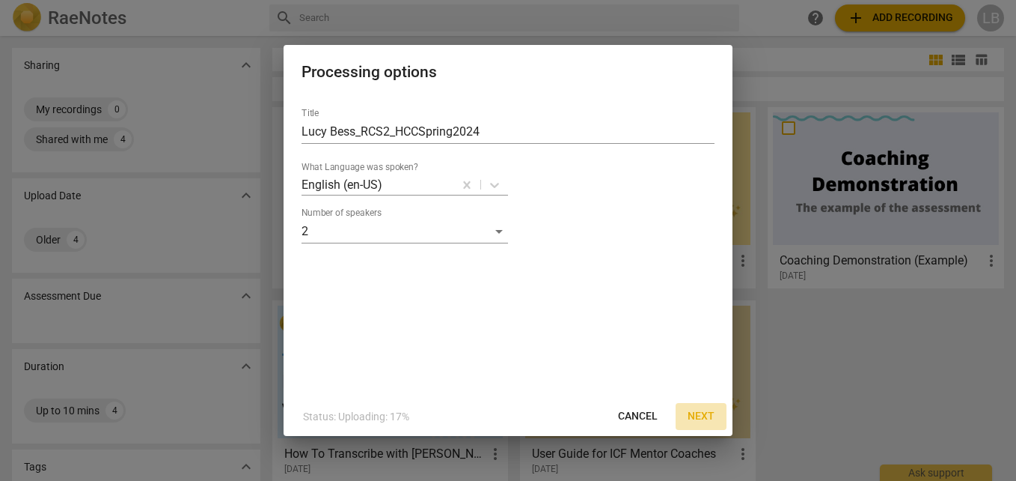
click at [699, 412] on span "Next" at bounding box center [701, 416] width 27 height 15
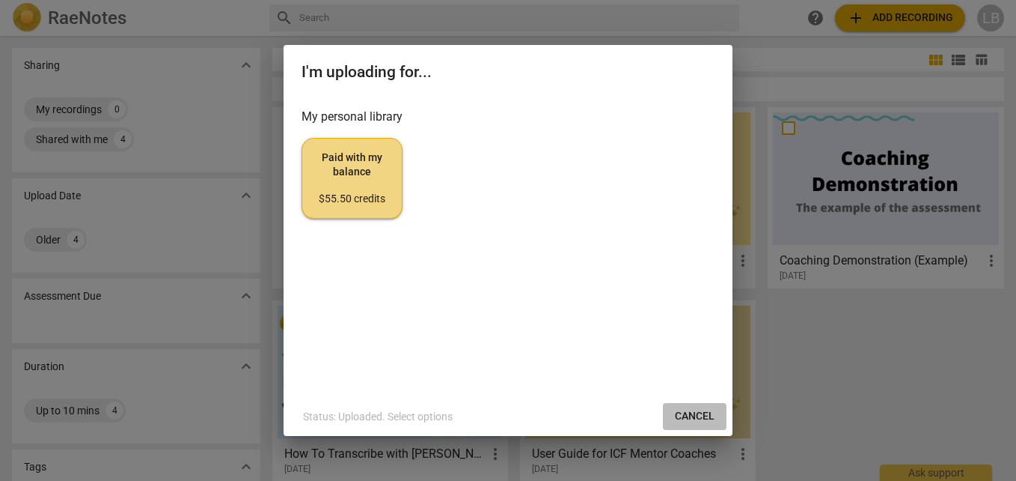
click at [699, 412] on span "Cancel" at bounding box center [695, 416] width 40 height 15
